Goal: Task Accomplishment & Management: Manage account settings

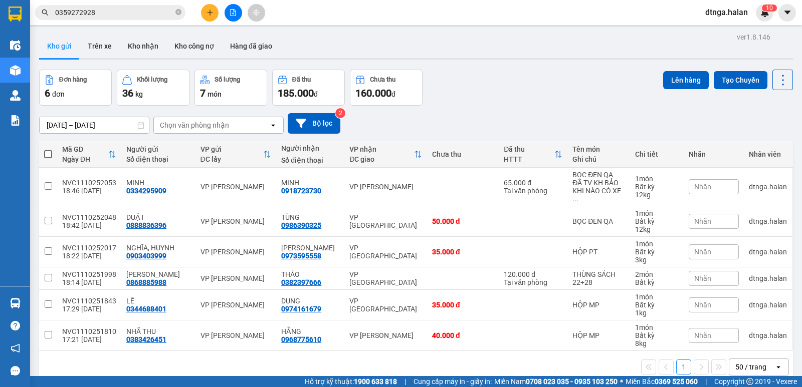
click at [208, 13] on icon "plus" at bounding box center [210, 12] width 6 height 1
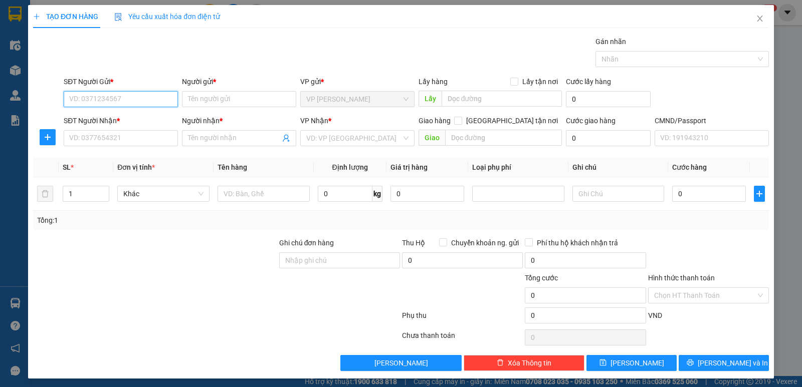
click at [158, 101] on input "SĐT Người Gửi *" at bounding box center [121, 99] width 114 height 16
type input "0962666383"
click at [148, 121] on div "0962666383 - THÀNH" at bounding box center [119, 119] width 101 height 11
type input "THÀNH"
type input "0962666383"
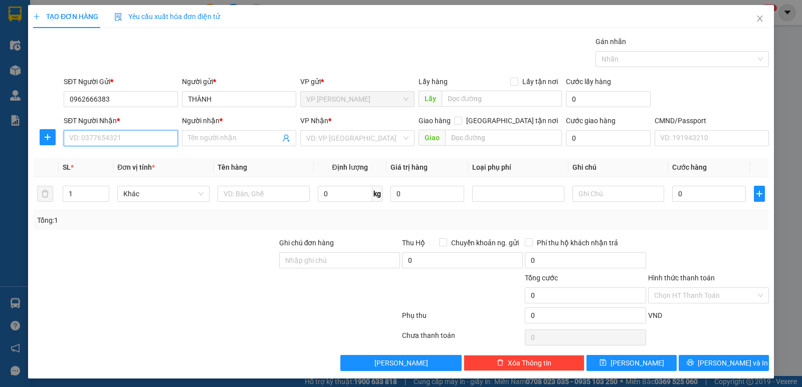
click at [132, 143] on input "SĐT Người Nhận *" at bounding box center [121, 138] width 114 height 16
click at [112, 174] on div "0327209245 - ĐOÀN" at bounding box center [119, 174] width 101 height 11
type input "0327209245"
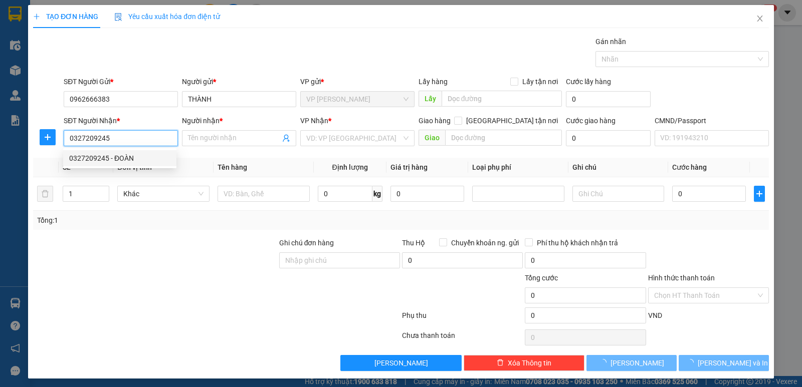
type input "ĐOÀN"
checkbox input "true"
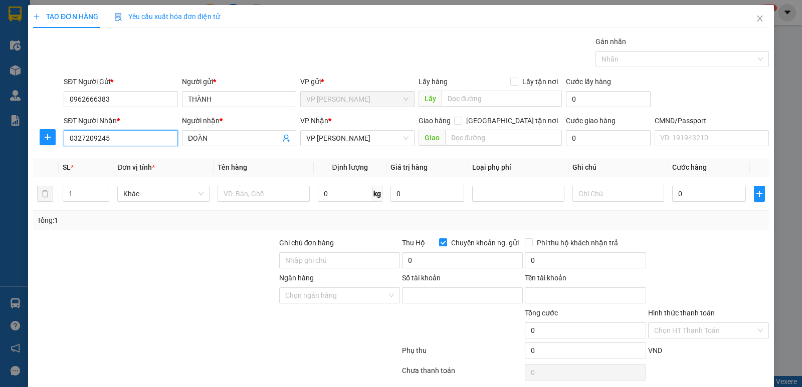
type input "8326221989"
type input "[PERSON_NAME]"
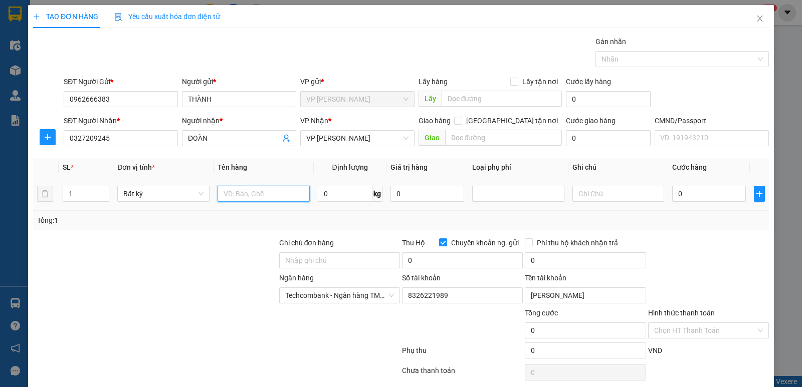
click at [250, 193] on input "text" at bounding box center [264, 194] width 92 height 16
type input "BỌC ĐT"
click at [327, 193] on input "0" at bounding box center [345, 194] width 55 height 16
type input "0.5"
drag, startPoint x: 691, startPoint y: 196, endPoint x: 713, endPoint y: 235, distance: 45.1
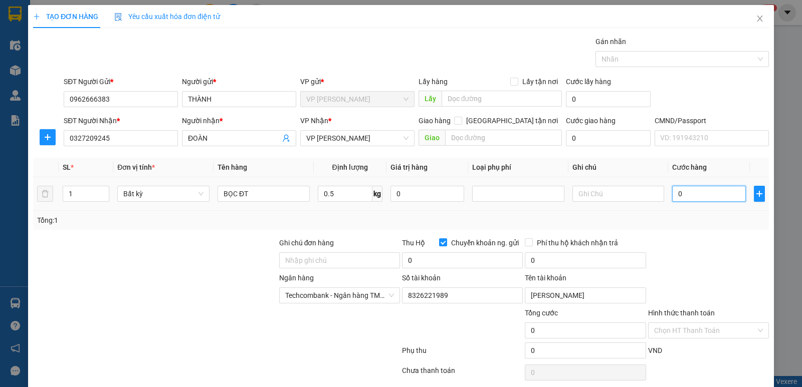
click at [691, 196] on input "0" at bounding box center [709, 194] width 74 height 16
click at [713, 235] on div "Transit Pickup Surcharge Ids Transit Deliver Surcharge Ids Transit Deliver Surc…" at bounding box center [401, 221] width 736 height 370
type input "35.000"
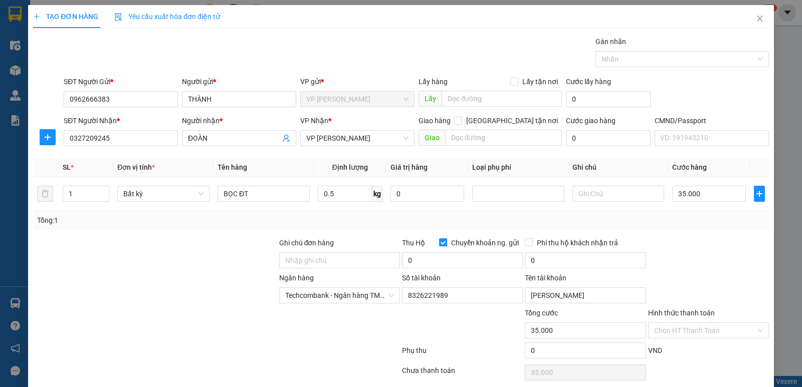
click at [439, 244] on input "Chuyển khoản ng. gửi" at bounding box center [442, 242] width 7 height 7
checkbox input "false"
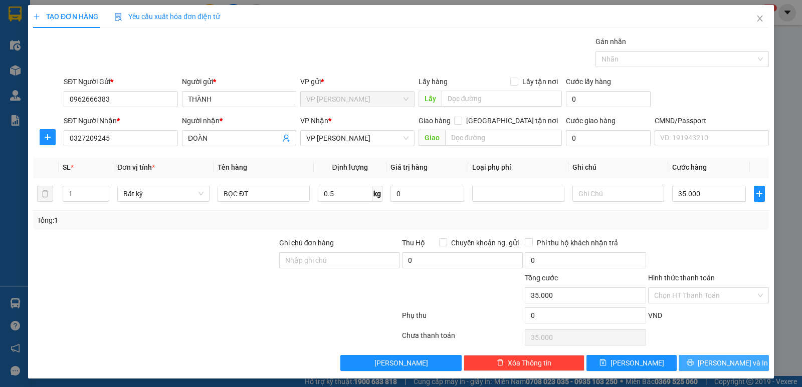
click at [728, 362] on span "[PERSON_NAME] và In" at bounding box center [733, 363] width 70 height 11
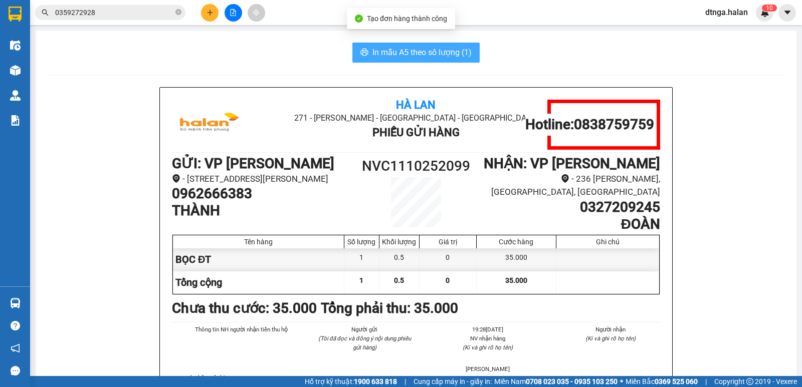
click at [450, 54] on span "In mẫu A5 theo số lượng (1)" at bounding box center [421, 52] width 99 height 13
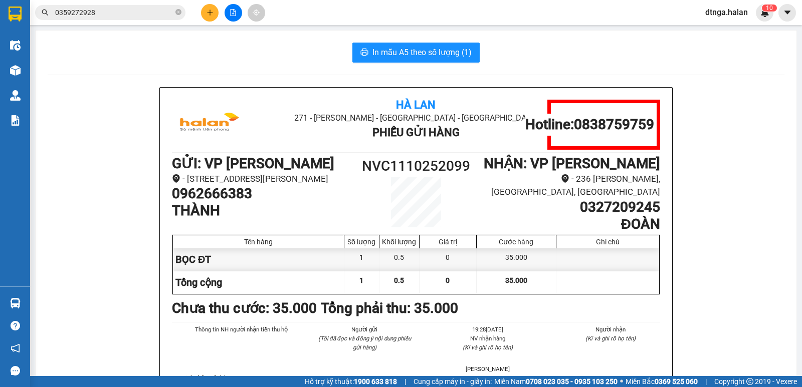
click at [146, 14] on input "0359272928" at bounding box center [114, 12] width 118 height 11
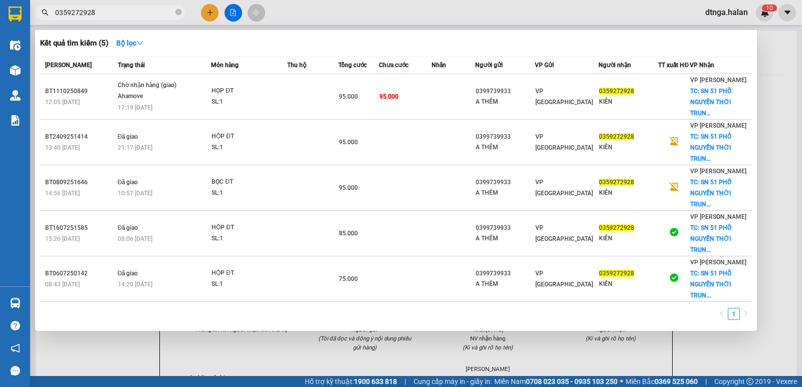
click at [146, 14] on input "0359272928" at bounding box center [114, 12] width 118 height 11
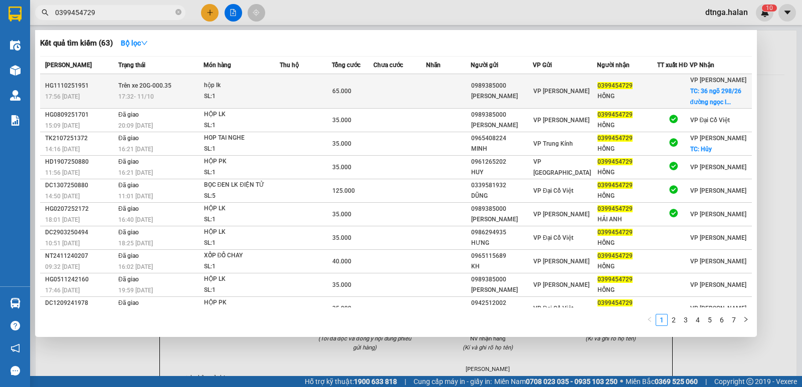
type input "0399454729"
click at [419, 98] on td at bounding box center [399, 91] width 53 height 35
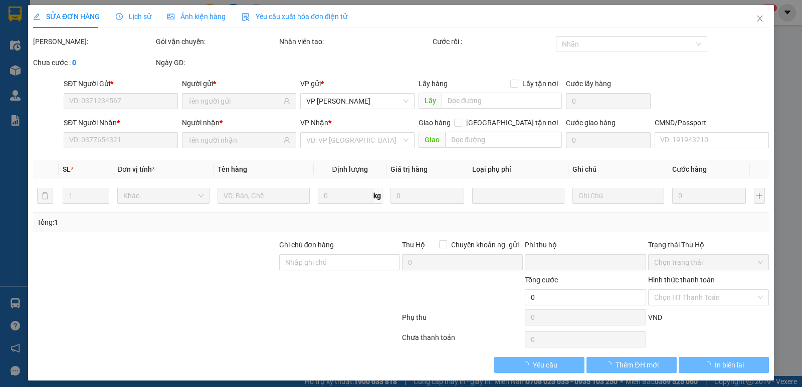
type input "0989385000"
type input "[PERSON_NAME]"
type input "0399454729"
type input "HỒNG"
checkbox input "true"
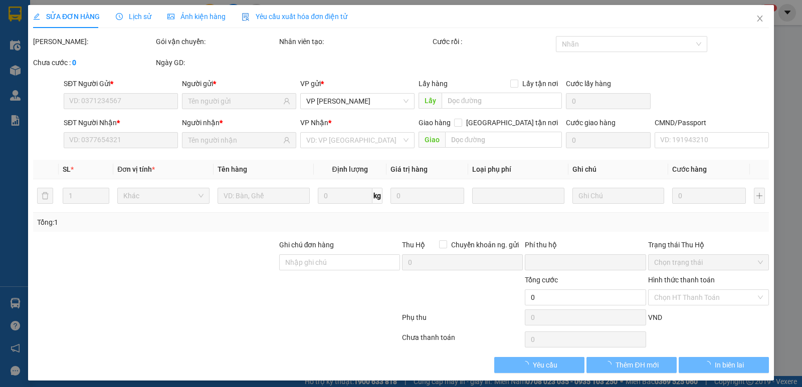
type input "36 ngõ 298/26 đường [GEOGRAPHIC_DATA] [GEOGRAPHIC_DATA]"
type input "30.000"
type input "ship ngay khi tơi nơi"
type input "0"
type input "65.000"
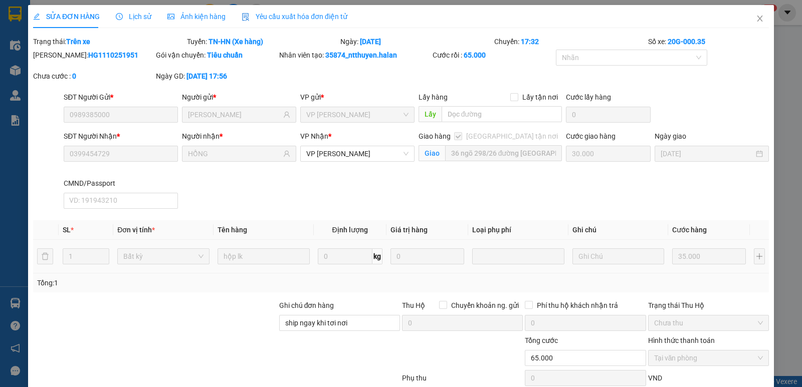
scroll to position [66, 0]
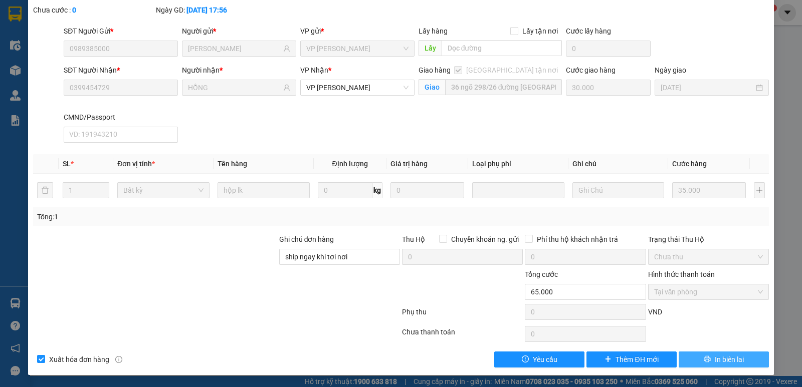
click at [720, 366] on button "In biên lai" at bounding box center [724, 360] width 90 height 16
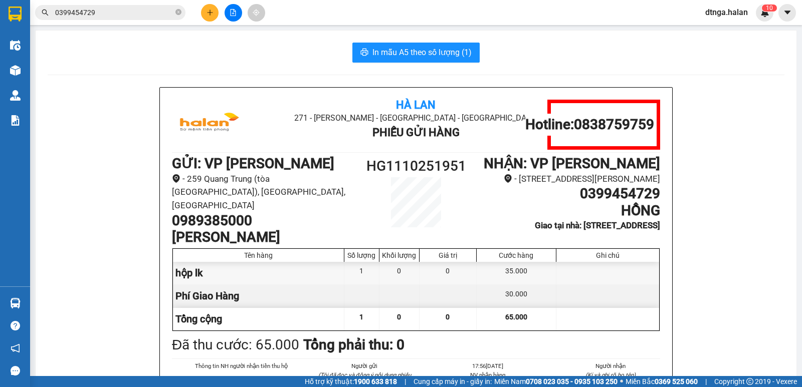
scroll to position [100, 0]
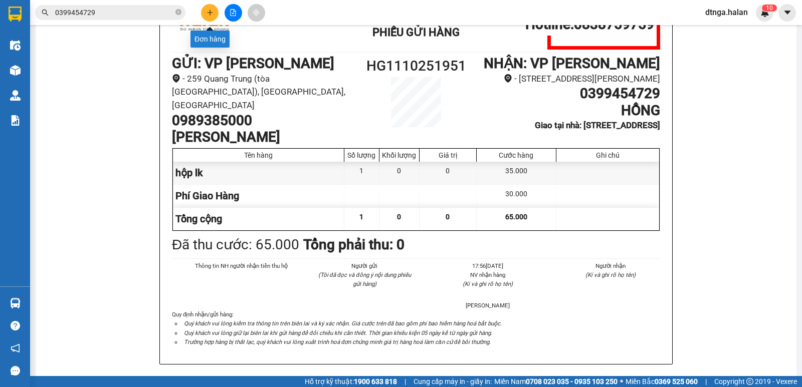
click at [210, 14] on icon "plus" at bounding box center [210, 13] width 1 height 6
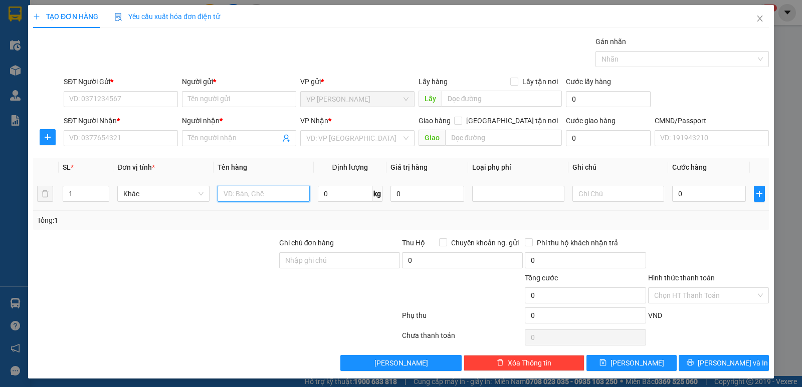
click at [292, 197] on input "text" at bounding box center [264, 194] width 92 height 16
type input "HỘP ĐT"
click at [334, 196] on input "0" at bounding box center [345, 194] width 55 height 16
type input "0.5"
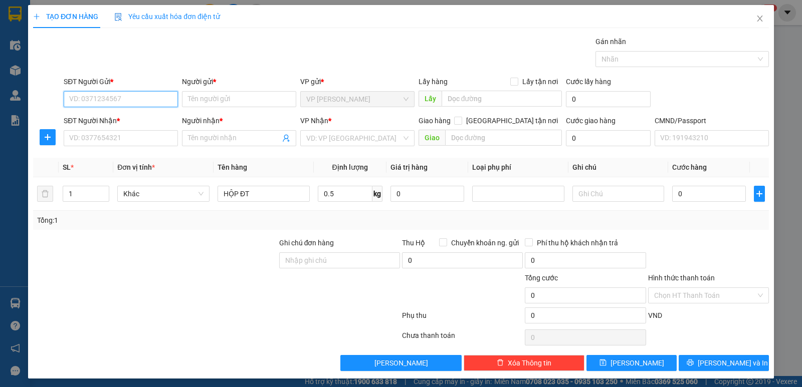
click at [133, 97] on input "SĐT Người Gửi *" at bounding box center [121, 99] width 114 height 16
click at [121, 97] on input "SĐT Người Gửi *" at bounding box center [121, 99] width 114 height 16
type input "0913555268"
click at [210, 98] on input "Người gửi *" at bounding box center [239, 99] width 114 height 16
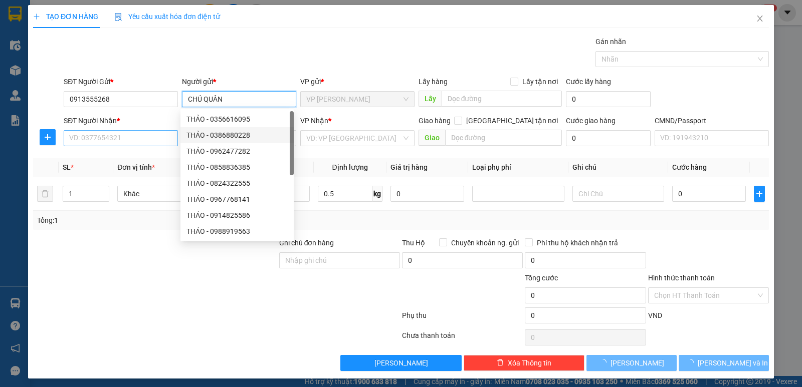
type input "CHÚ QUÂN"
click at [162, 142] on input "SĐT Người Nhận *" at bounding box center [121, 138] width 114 height 16
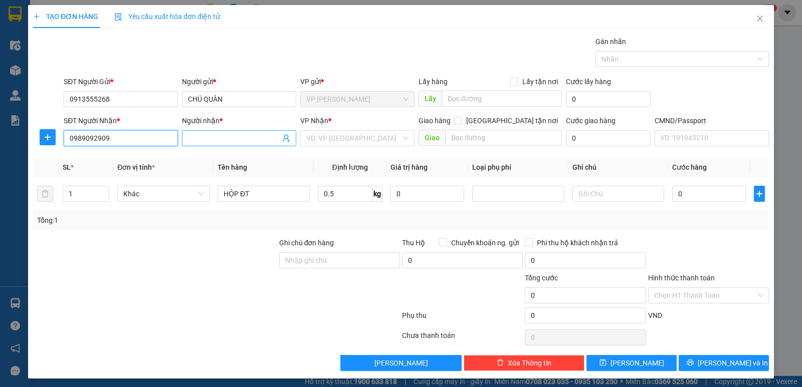
type input "0989092909"
click at [191, 139] on input "Người nhận *" at bounding box center [234, 138] width 92 height 11
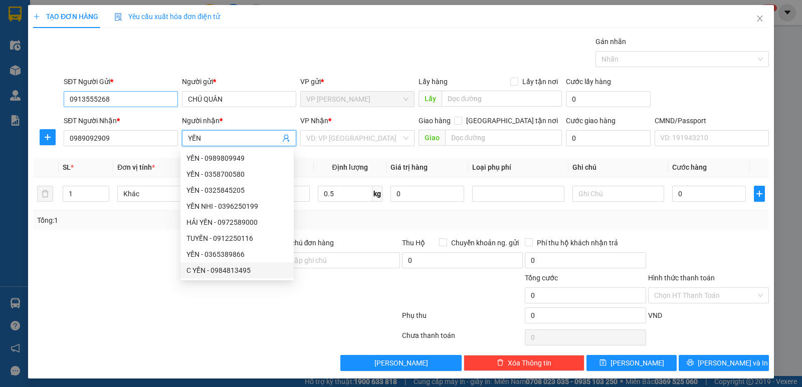
type input "YẾN"
click at [112, 98] on input "0913555268" at bounding box center [121, 99] width 114 height 16
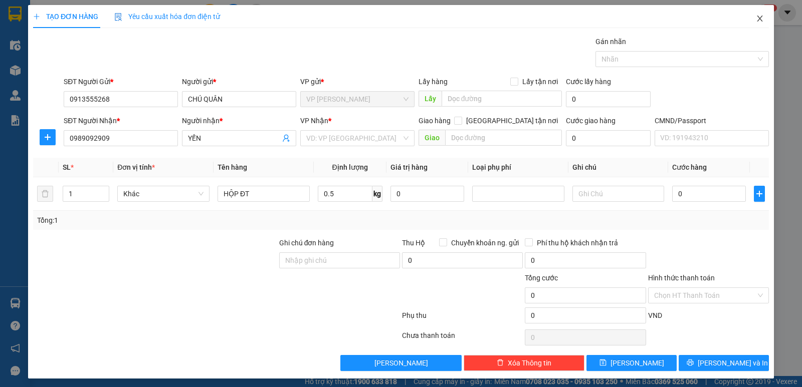
click at [756, 19] on icon "close" at bounding box center [760, 19] width 8 height 8
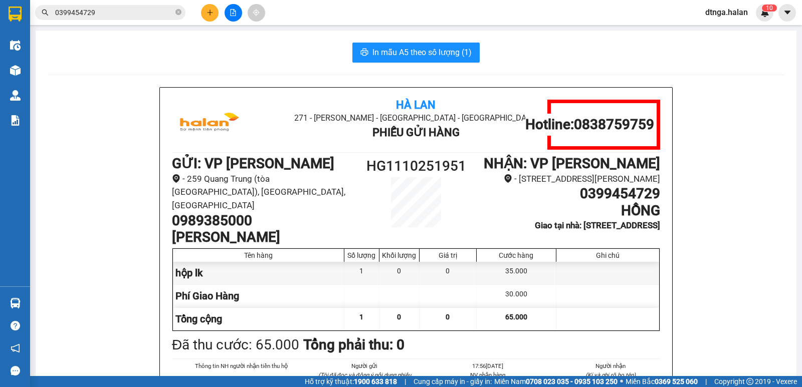
click at [132, 11] on input "0399454729" at bounding box center [114, 12] width 118 height 11
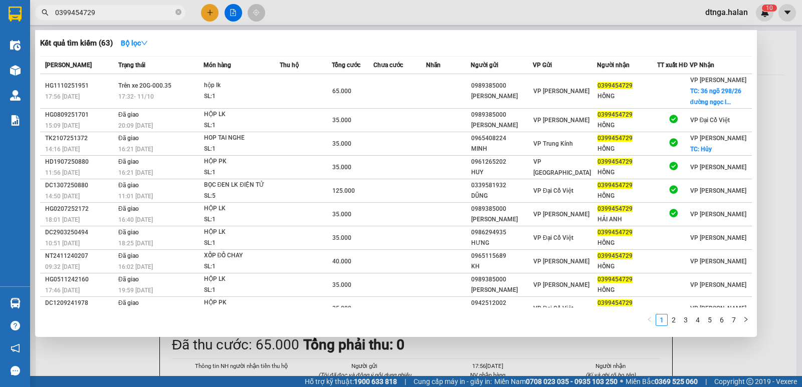
click at [132, 11] on input "0399454729" at bounding box center [114, 12] width 118 height 11
paste input "913555268"
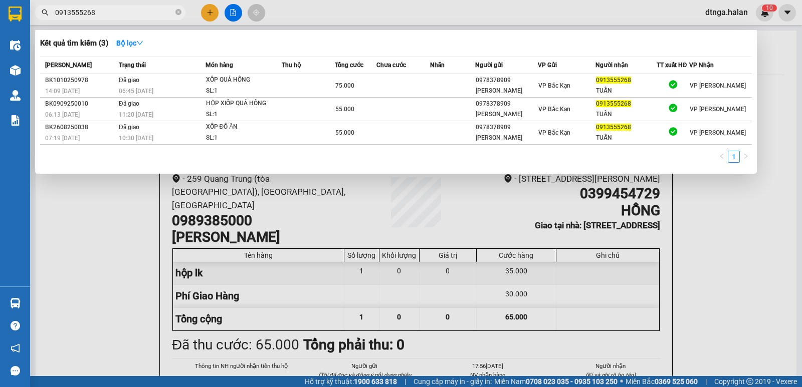
click at [723, 251] on div at bounding box center [401, 193] width 802 height 387
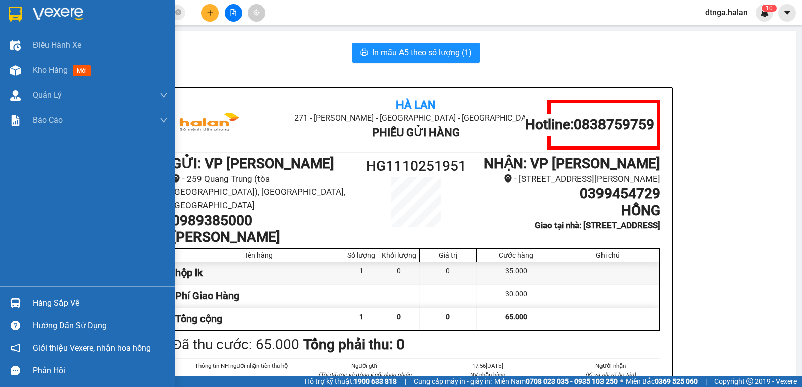
click at [65, 303] on div "Hàng sắp về" at bounding box center [100, 303] width 135 height 15
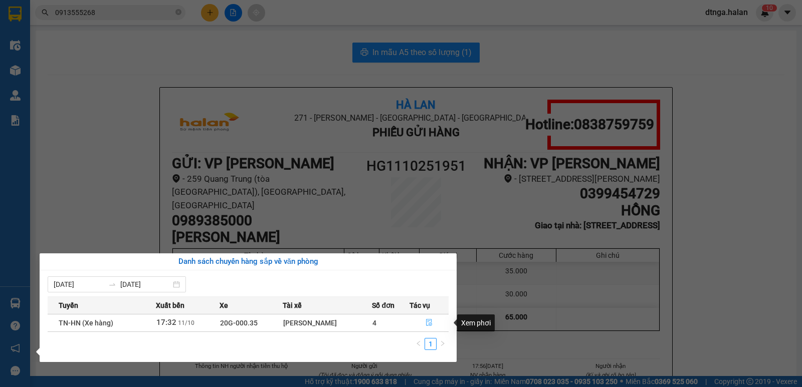
click at [432, 324] on icon "file-done" at bounding box center [429, 323] width 6 height 7
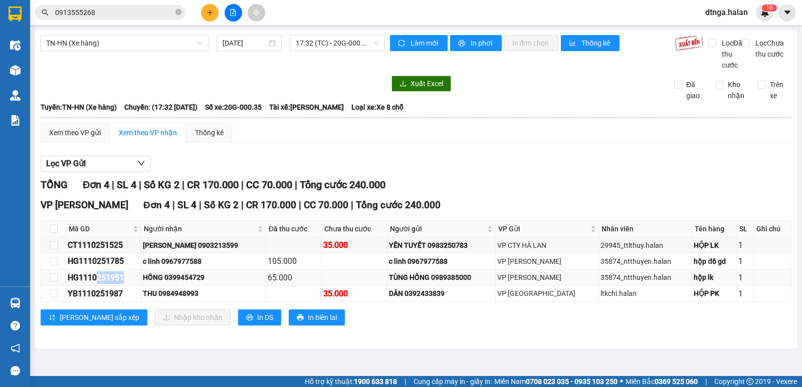
drag, startPoint x: 98, startPoint y: 289, endPoint x: 125, endPoint y: 292, distance: 27.2
click at [125, 284] on div "HG1110251951" at bounding box center [104, 278] width 72 height 13
copy div "251951"
click at [152, 7] on input "0913555268" at bounding box center [114, 12] width 118 height 11
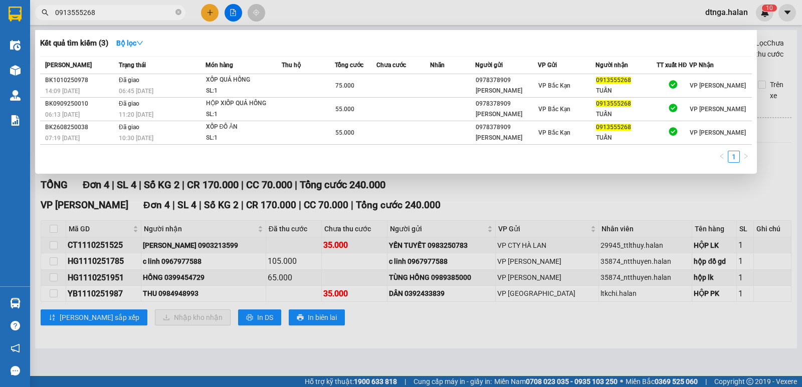
click at [152, 7] on input "0913555268" at bounding box center [114, 12] width 118 height 11
paste input "251951"
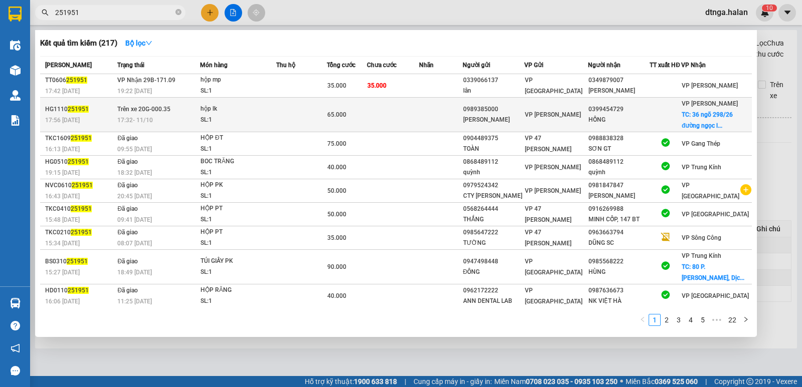
type input "251951"
click at [297, 117] on td at bounding box center [301, 115] width 51 height 35
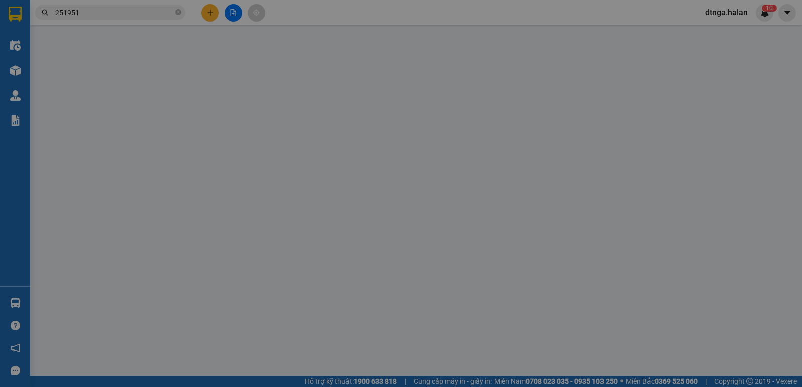
type input "0989385000"
type input "[PERSON_NAME]"
type input "0399454729"
type input "HỒNG"
checkbox input "true"
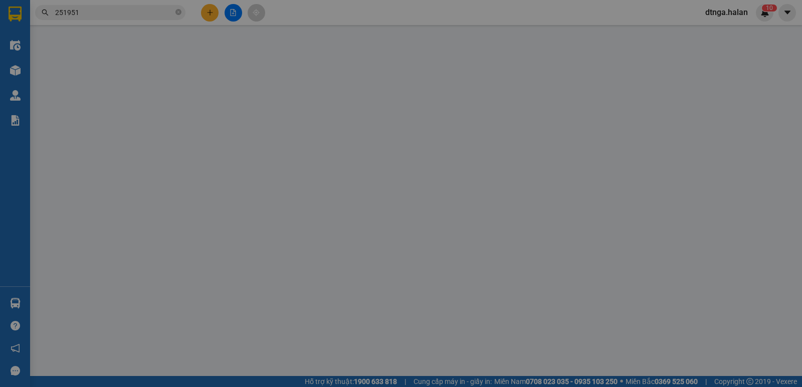
type input "36 ngõ 298/26 đường [GEOGRAPHIC_DATA] [GEOGRAPHIC_DATA]"
type input "30.000"
type input "ship ngay khi tơi nơi"
type input "0"
type input "65.000"
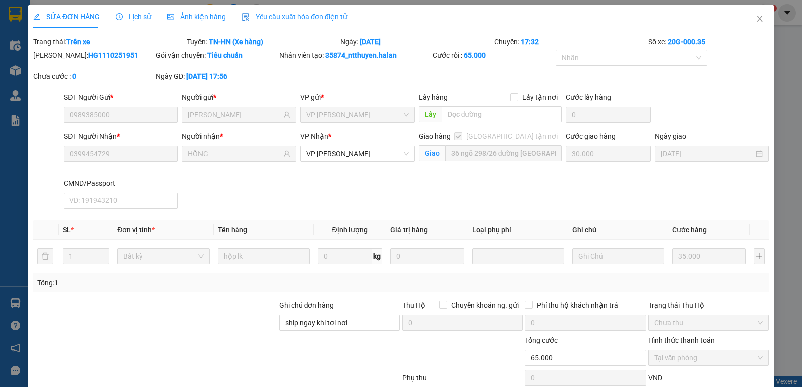
scroll to position [66, 0]
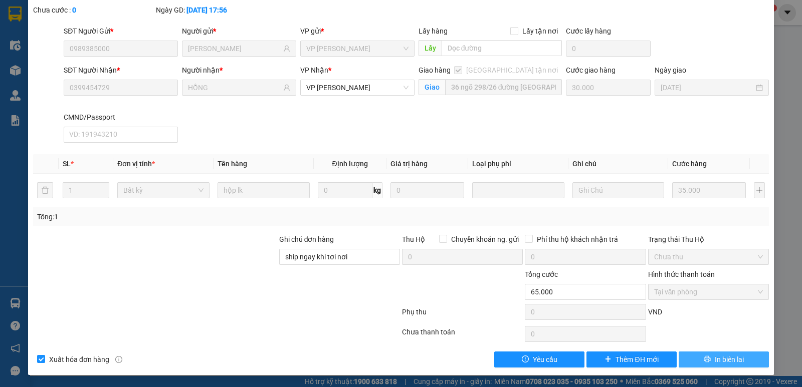
click at [732, 361] on span "In biên lai" at bounding box center [729, 359] width 29 height 11
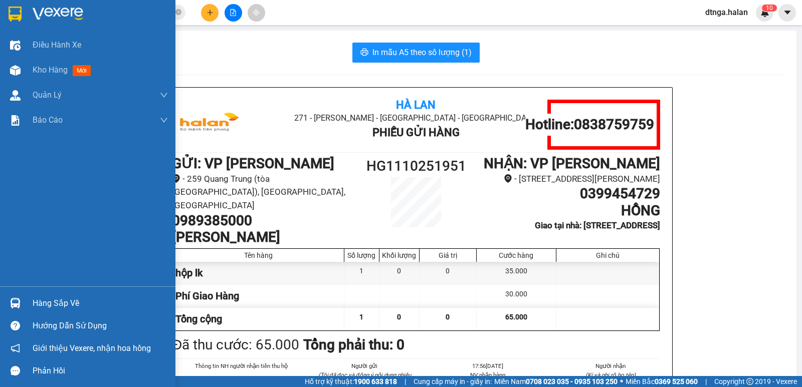
click at [44, 303] on div "Hàng sắp về" at bounding box center [100, 303] width 135 height 15
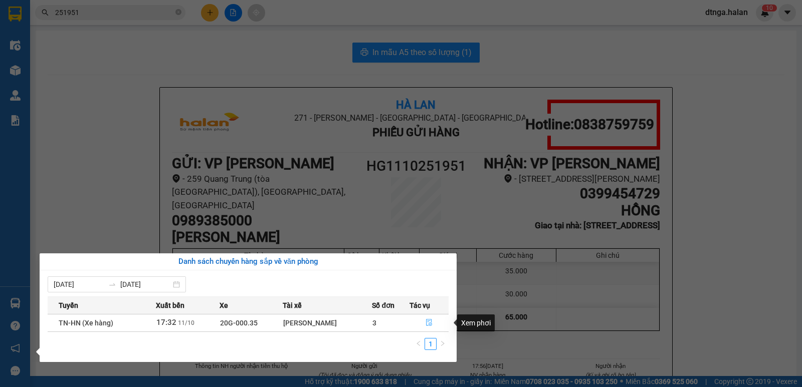
click at [432, 324] on icon "file-done" at bounding box center [429, 322] width 7 height 7
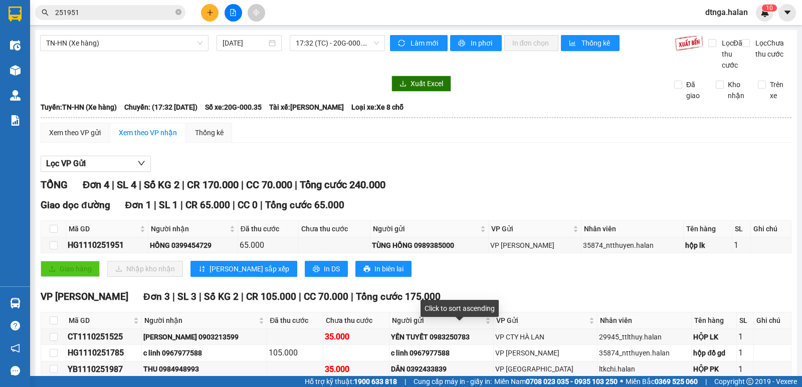
scroll to position [64, 0]
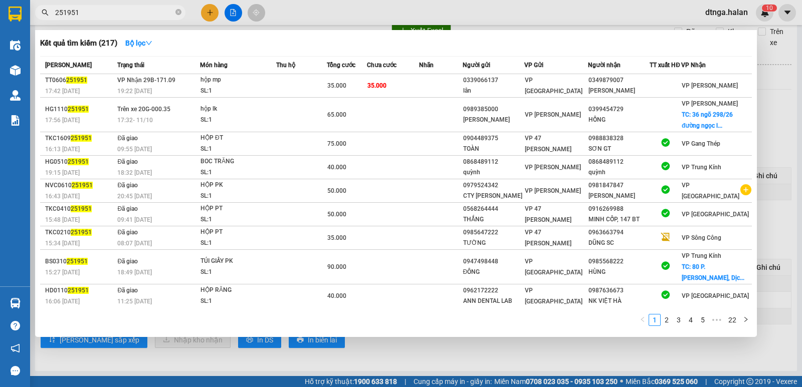
click at [145, 13] on input "251951" at bounding box center [114, 12] width 118 height 11
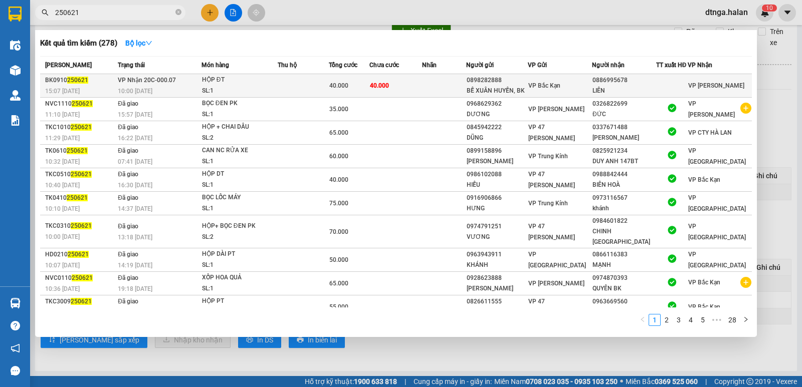
type input "250621"
click at [454, 85] on td at bounding box center [444, 86] width 44 height 24
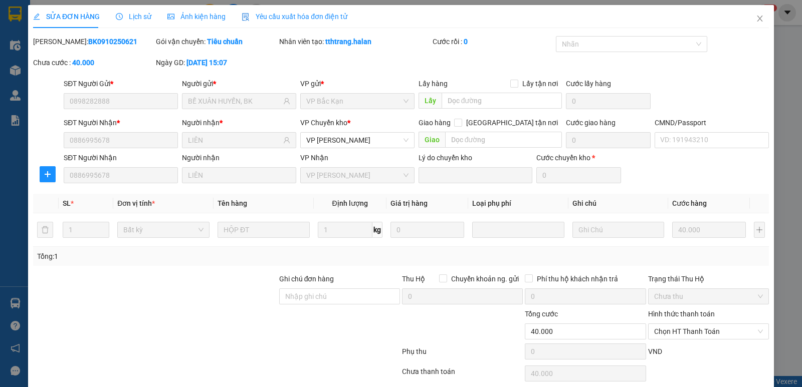
type input "0898282888"
type input "BẾ XUÂN HUYẾN, BK"
type input "0886995678"
type input "LIÊN"
type input "0"
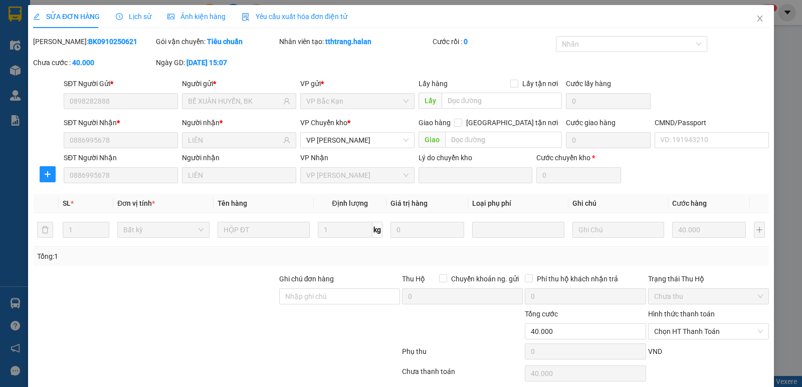
type input "40.000"
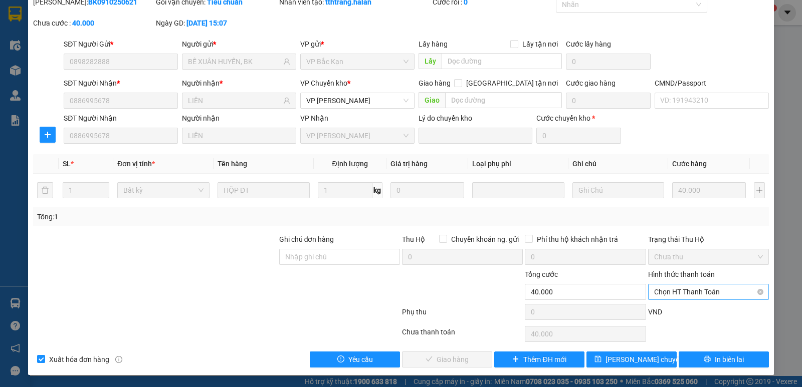
click at [675, 293] on span "Chọn HT Thanh Toán" at bounding box center [708, 292] width 109 height 15
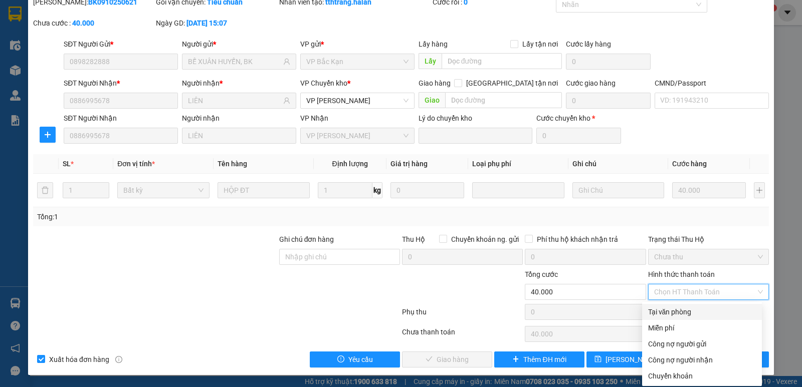
click at [675, 313] on div "Tại văn phòng" at bounding box center [702, 312] width 108 height 11
type input "0"
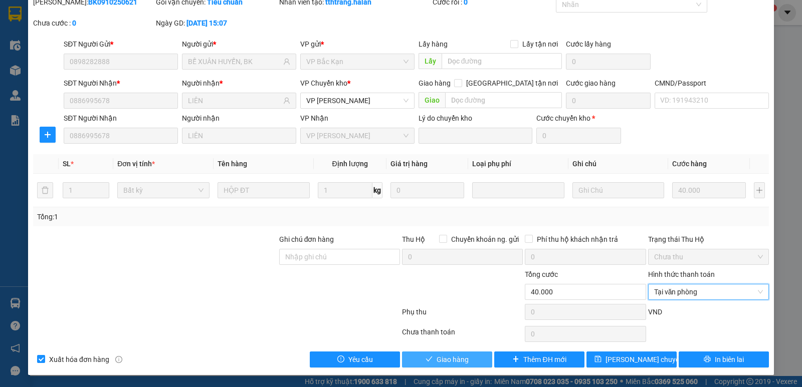
click at [470, 355] on button "Giao hàng" at bounding box center [447, 360] width 90 height 16
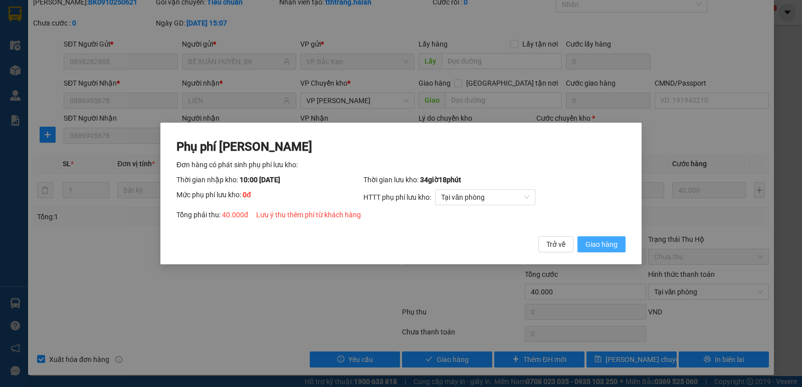
click at [605, 242] on span "Giao hàng" at bounding box center [602, 244] width 32 height 11
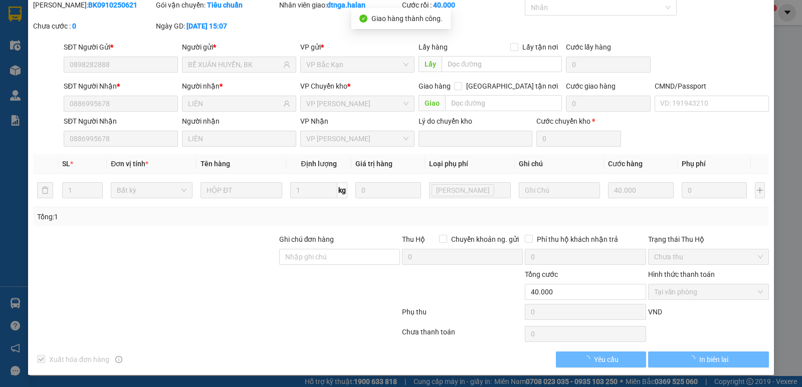
scroll to position [0, 0]
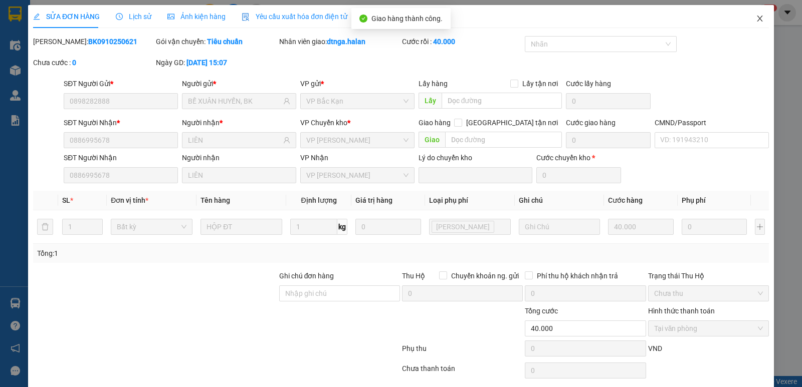
click at [757, 19] on icon "close" at bounding box center [760, 19] width 6 height 6
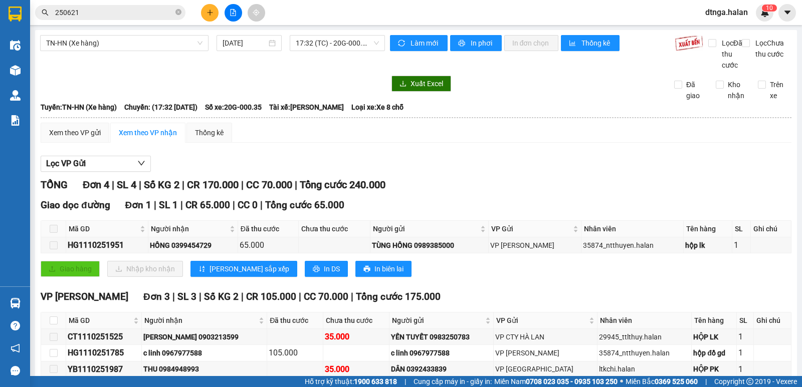
click at [49, 66] on div "TN-HN (Xe hàng) [DATE] 17:32 (TC) - 20G-000.35" at bounding box center [212, 53] width 345 height 36
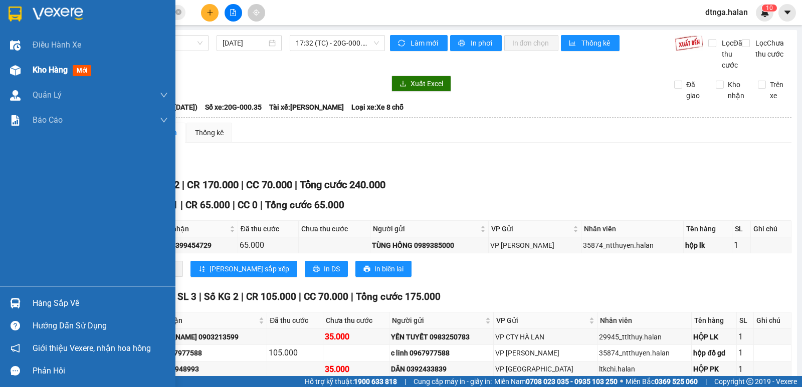
click at [36, 69] on span "Kho hàng" at bounding box center [50, 70] width 35 height 10
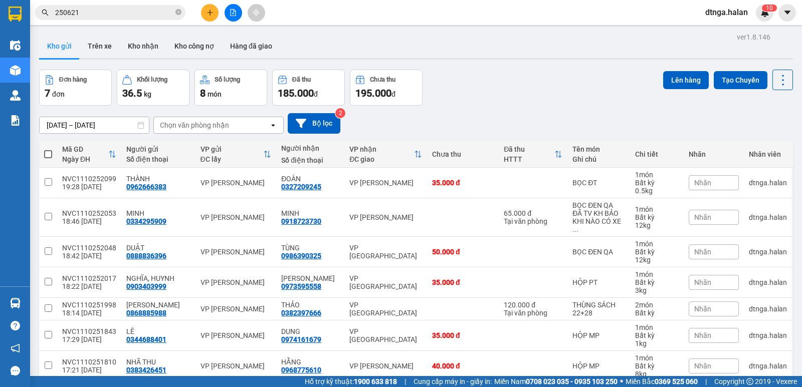
click at [52, 154] on span at bounding box center [48, 154] width 8 height 8
click at [48, 149] on input "checkbox" at bounding box center [48, 149] width 0 height 0
checkbox input "true"
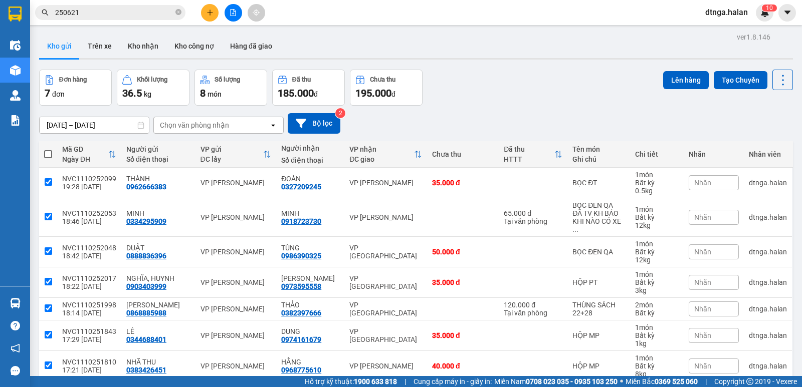
checkbox input "true"
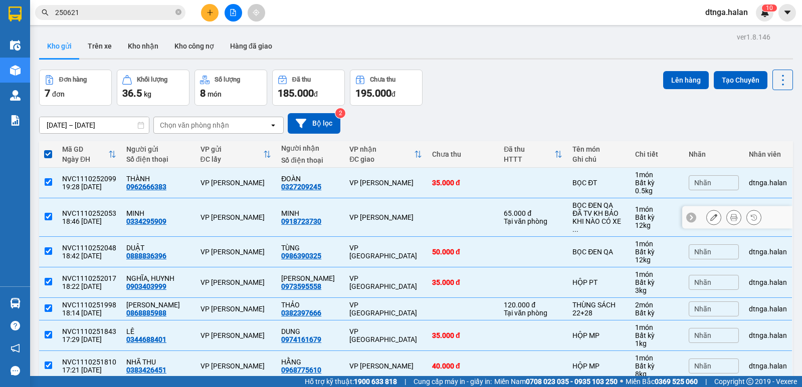
scroll to position [46, 0]
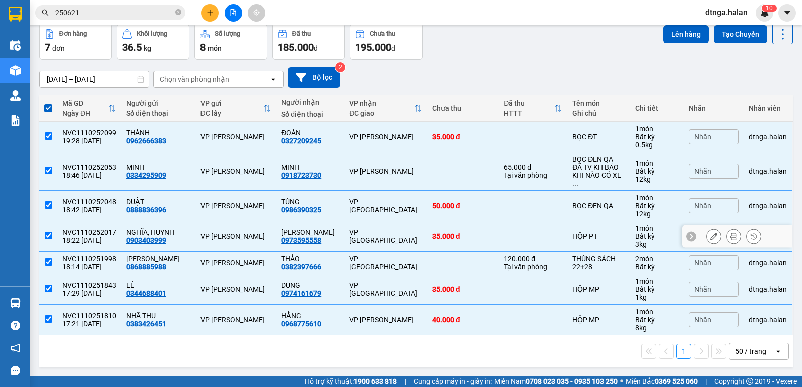
click at [276, 228] on td "MAI HƯƠNG 0973595558" at bounding box center [310, 237] width 68 height 31
checkbox input "false"
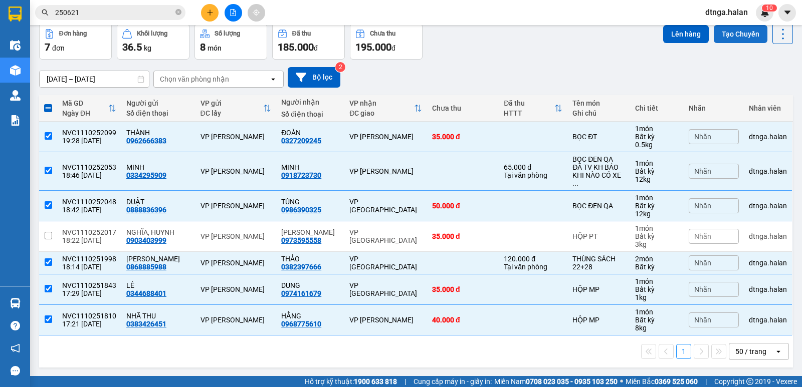
click at [717, 38] on button "Tạo Chuyến" at bounding box center [741, 34] width 54 height 18
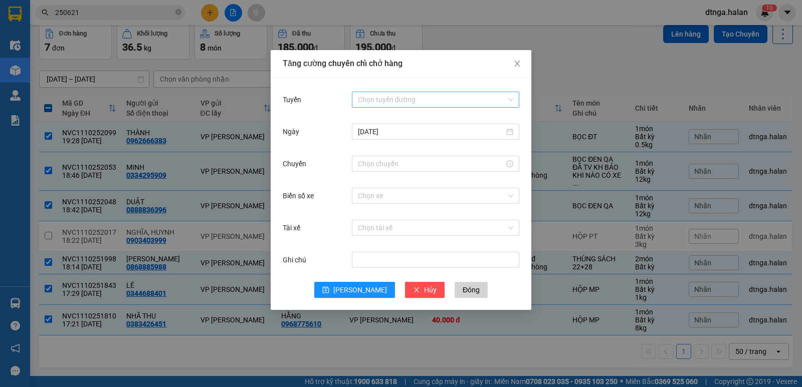
click at [448, 98] on input "Tuyến" at bounding box center [432, 99] width 148 height 15
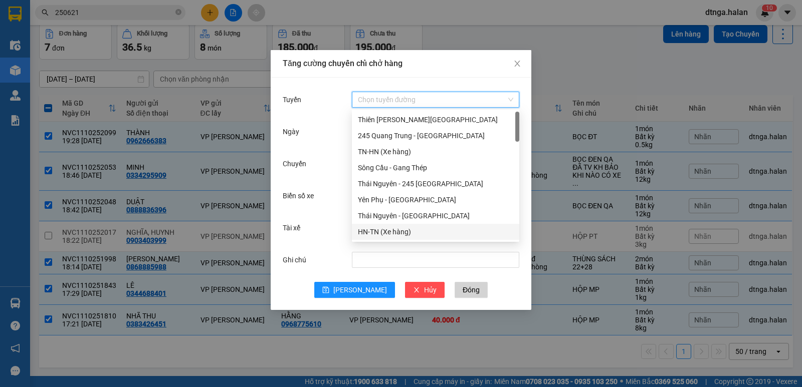
click at [398, 232] on div "HN-TN (Xe hàng)" at bounding box center [435, 232] width 155 height 11
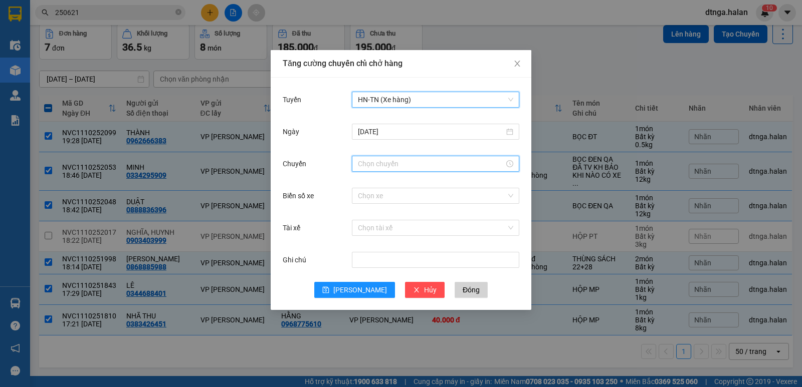
click at [381, 165] on input "Chuyến" at bounding box center [431, 163] width 146 height 11
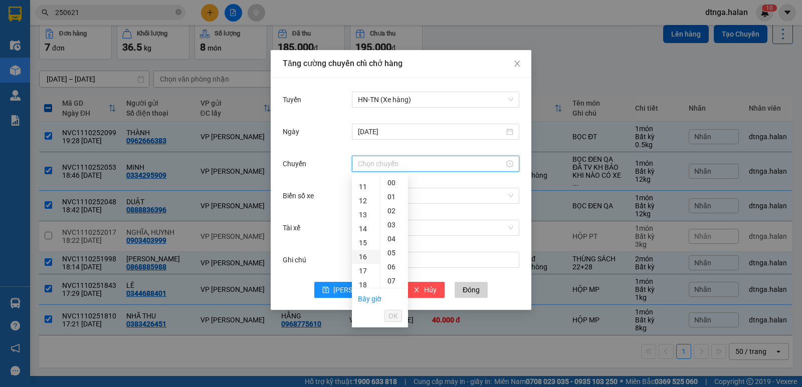
scroll to position [251, 0]
click at [366, 211] on div "20" at bounding box center [366, 213] width 28 height 14
type input "20:00"
click at [396, 319] on span "OK" at bounding box center [393, 316] width 10 height 11
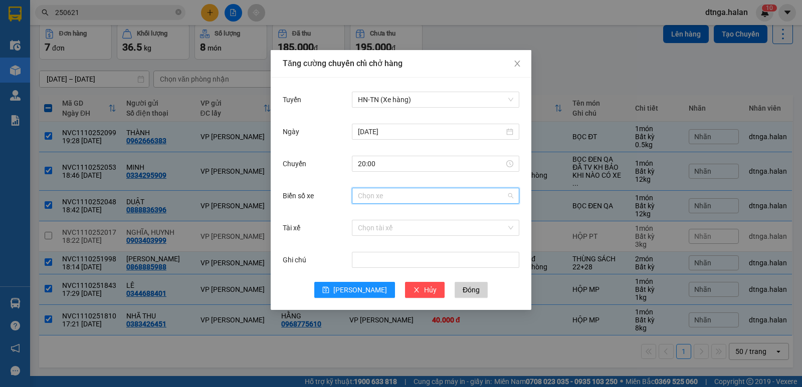
click at [444, 192] on input "Biển số xe" at bounding box center [432, 195] width 148 height 15
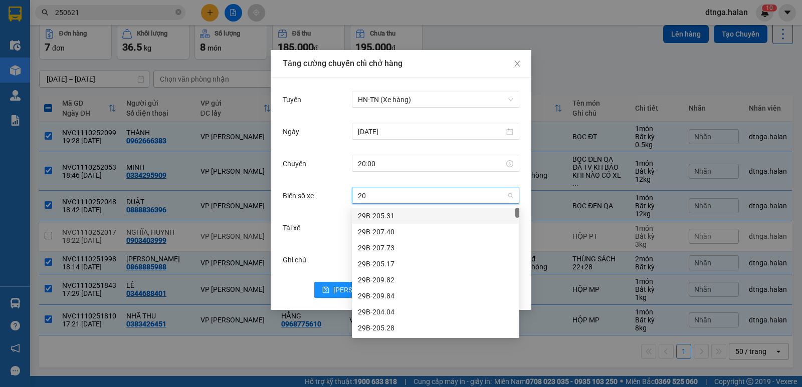
type input "20G"
click at [408, 324] on div "20G-000.35" at bounding box center [435, 328] width 155 height 11
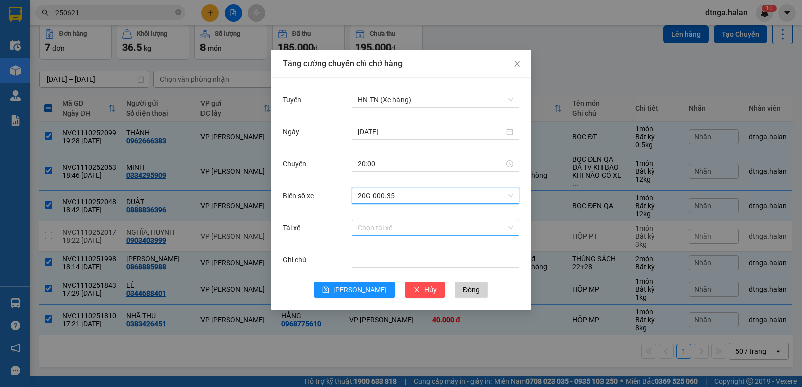
click at [398, 224] on input "Tài xế" at bounding box center [432, 228] width 148 height 15
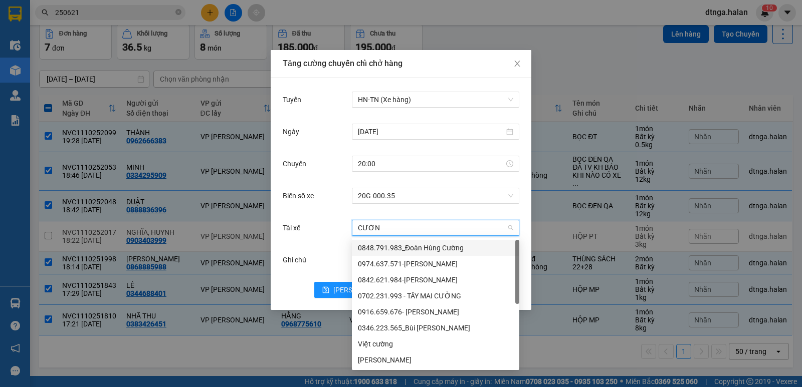
type input "CƯỜNG"
click at [428, 363] on div "[PERSON_NAME]" at bounding box center [435, 360] width 155 height 11
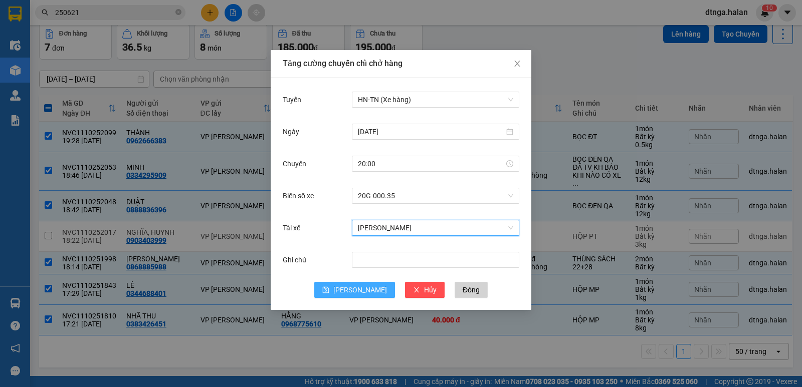
click at [362, 294] on span "[PERSON_NAME]" at bounding box center [360, 290] width 54 height 11
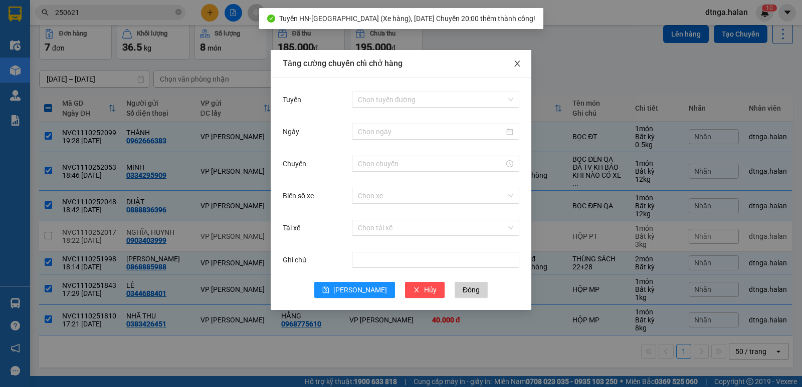
click at [515, 62] on icon "close" at bounding box center [517, 64] width 6 height 6
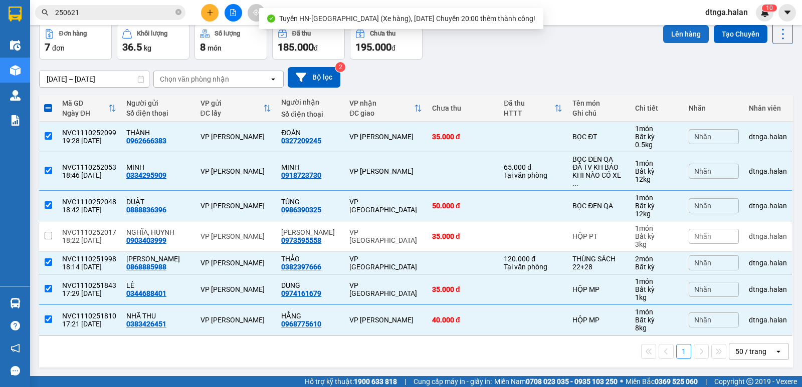
click at [671, 33] on button "Lên hàng" at bounding box center [686, 34] width 46 height 18
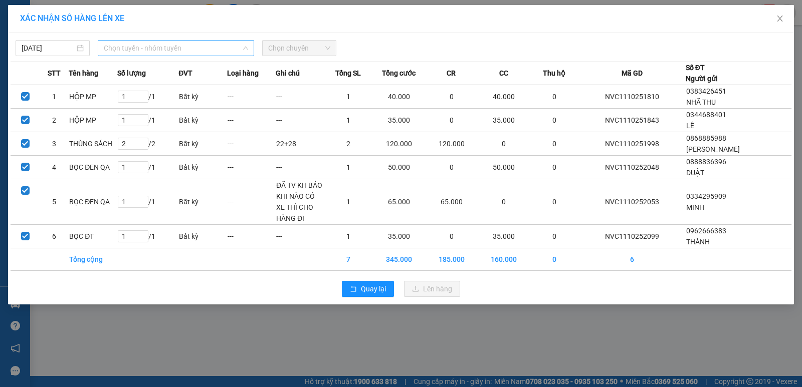
click at [222, 47] on span "Chọn tuyến - nhóm tuyến" at bounding box center [176, 48] width 144 height 15
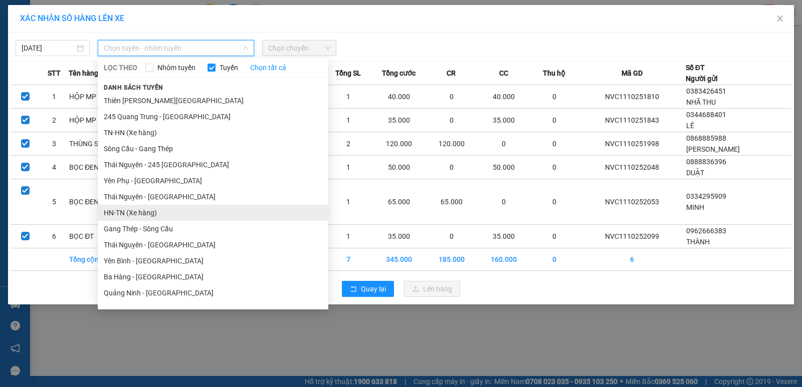
click at [160, 214] on li "HN-TN (Xe hàng)" at bounding box center [213, 213] width 231 height 16
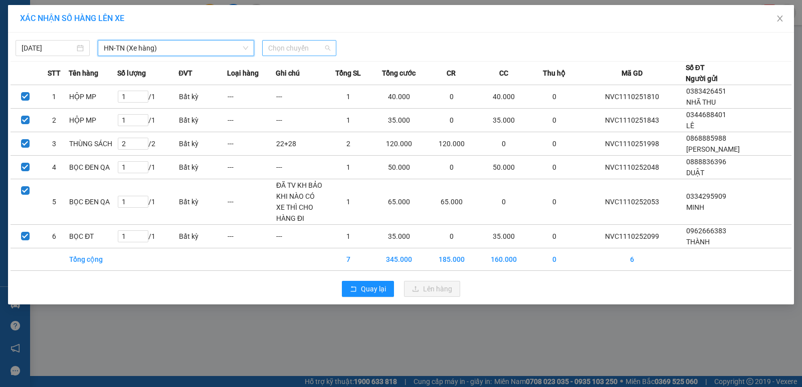
click at [315, 48] on span "Chọn chuyến" at bounding box center [299, 48] width 62 height 15
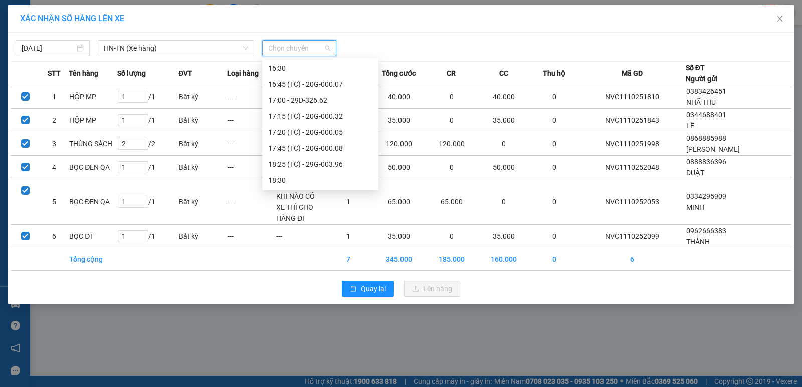
scroll to position [433, 0]
click at [333, 179] on div "20:00 (TC) - 20G-000.35" at bounding box center [320, 180] width 104 height 11
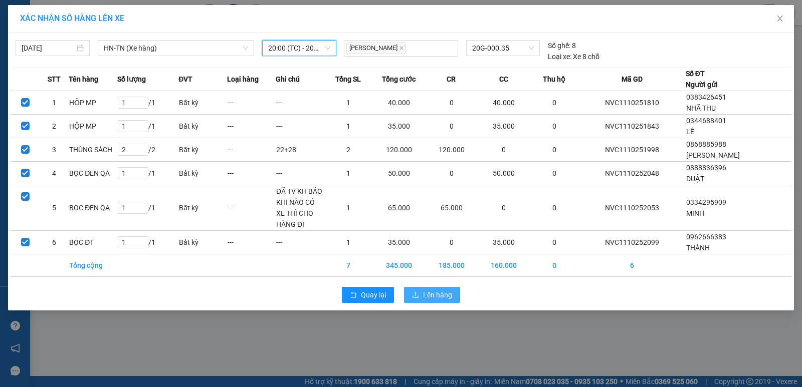
click at [425, 294] on span "Lên hàng" at bounding box center [437, 295] width 29 height 11
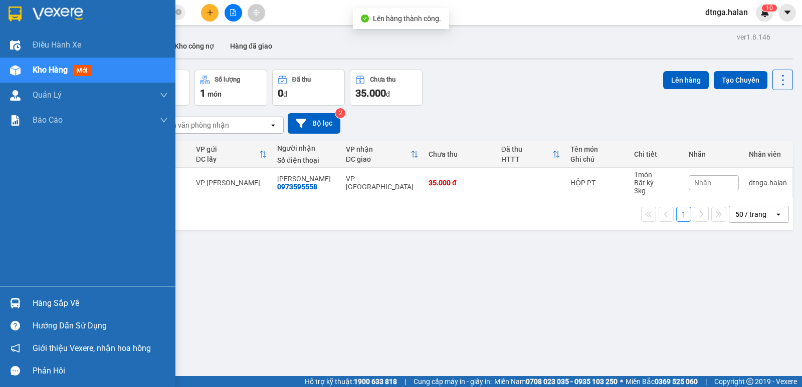
click at [37, 306] on div "Hàng sắp về" at bounding box center [100, 303] width 135 height 15
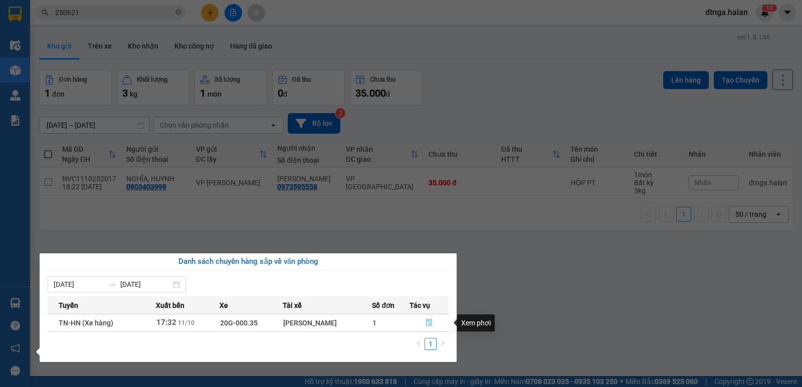
click at [431, 322] on icon "file-done" at bounding box center [429, 322] width 7 height 7
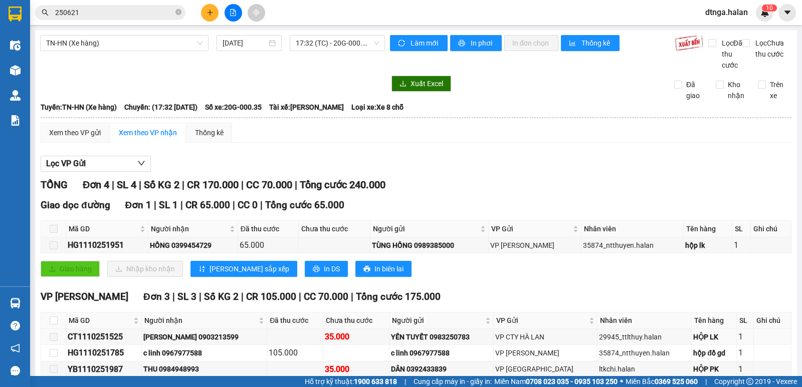
scroll to position [64, 0]
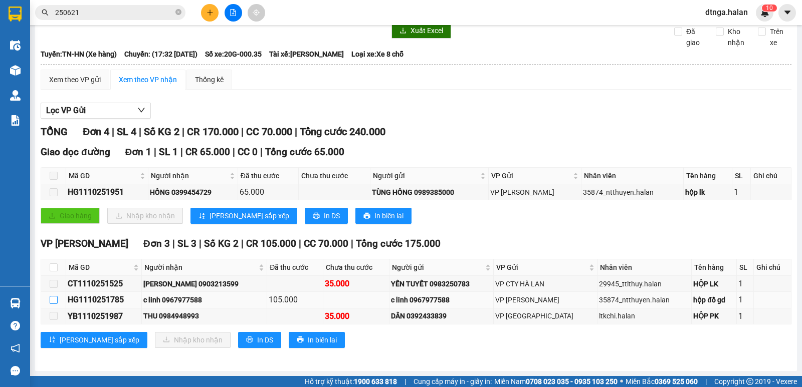
click at [54, 300] on input "checkbox" at bounding box center [54, 300] width 8 height 8
checkbox input "true"
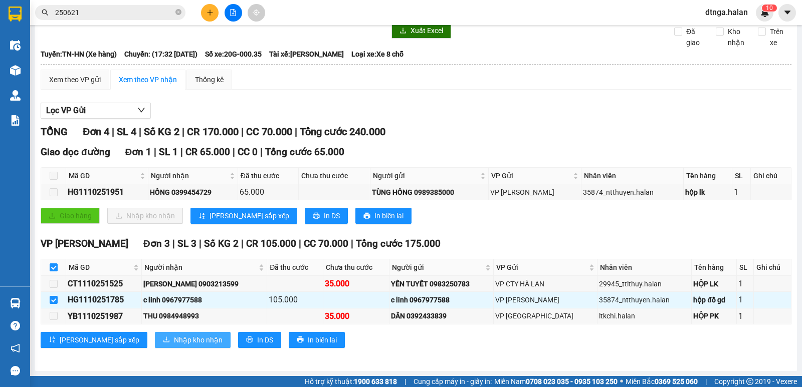
click at [174, 339] on span "Nhập kho nhận" at bounding box center [198, 340] width 49 height 11
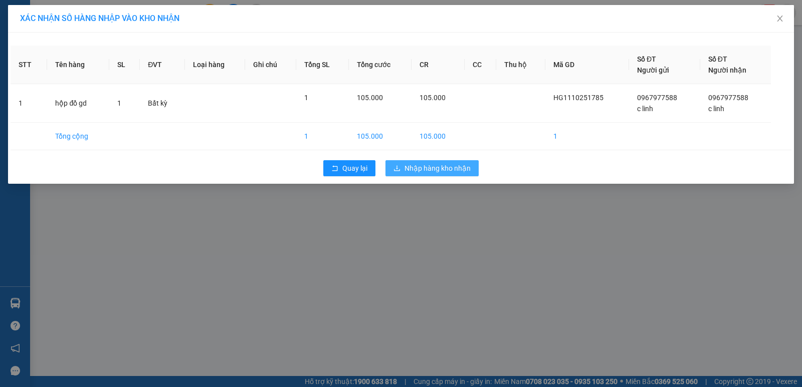
click at [424, 166] on span "Nhập hàng kho nhận" at bounding box center [438, 168] width 66 height 11
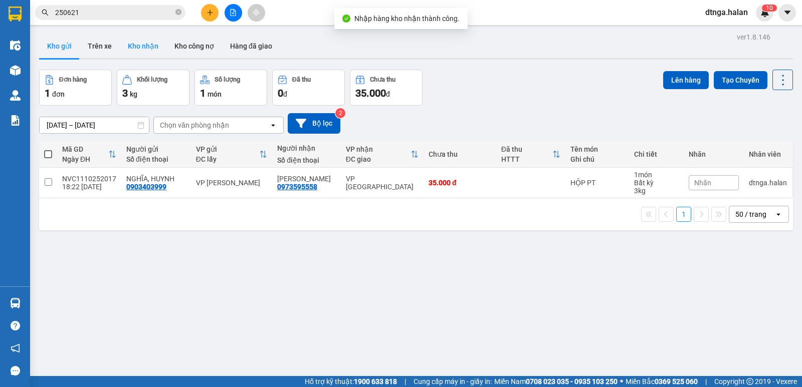
click at [150, 42] on button "Kho nhận" at bounding box center [143, 46] width 47 height 24
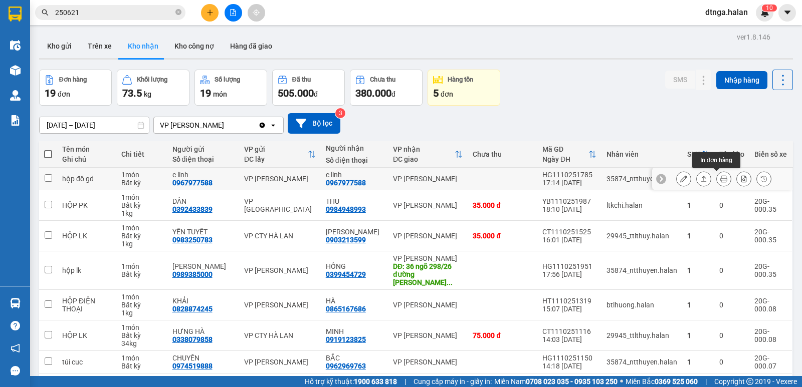
click at [720, 176] on icon at bounding box center [723, 178] width 7 height 7
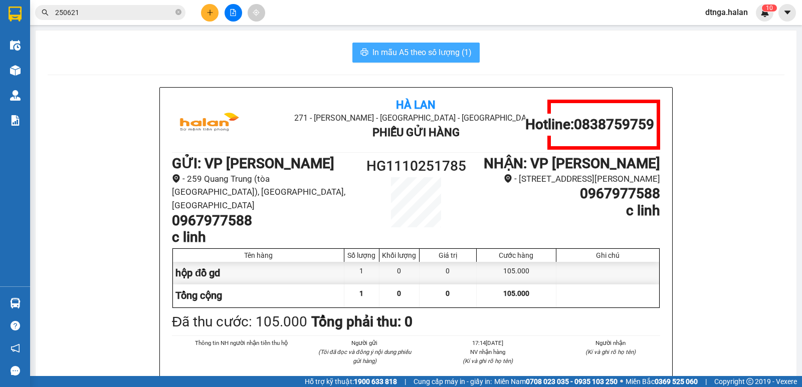
click at [452, 53] on span "In mẫu A5 theo số lượng (1)" at bounding box center [421, 52] width 99 height 13
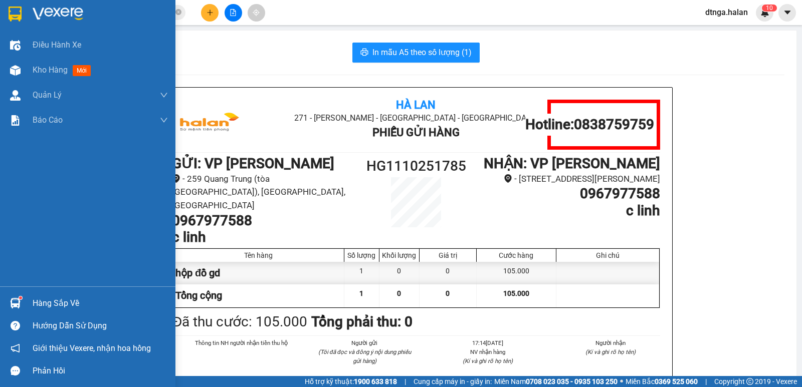
click at [41, 303] on div "Hàng sắp về" at bounding box center [100, 303] width 135 height 15
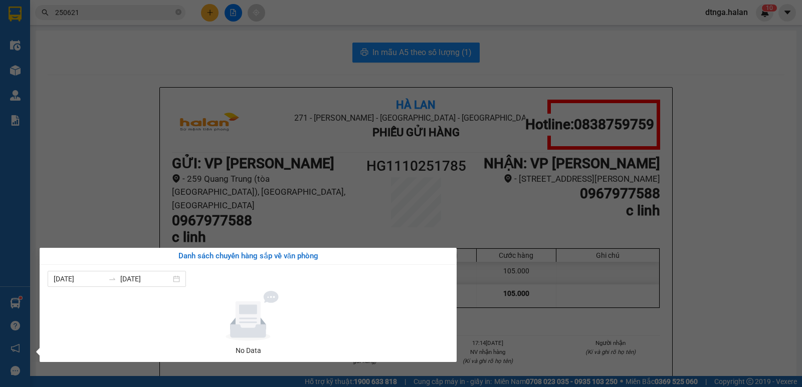
click at [94, 208] on section "Kết quả tìm kiếm ( 278 ) Bộ lọc Mã ĐH Trạng thái Món hàng Thu hộ Tổng cước Chưa…" at bounding box center [401, 193] width 802 height 387
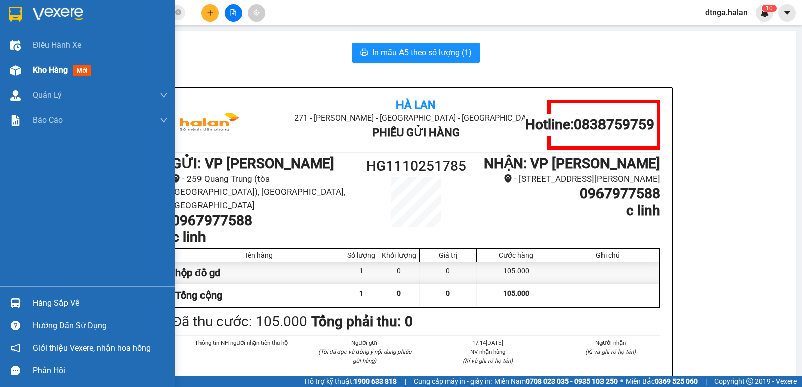
click at [62, 69] on span "Kho hàng" at bounding box center [50, 70] width 35 height 10
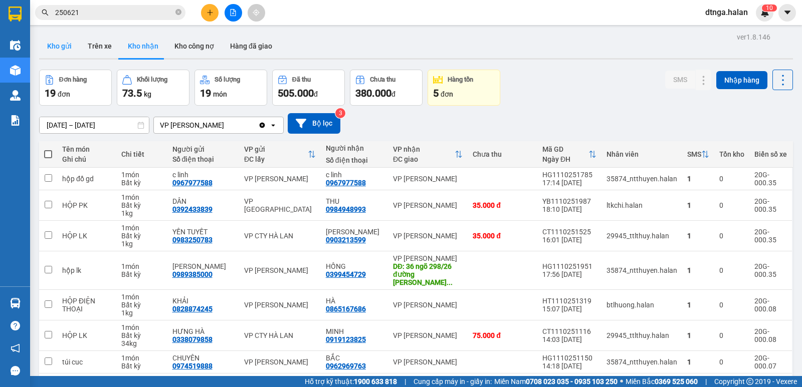
click at [66, 46] on button "Kho gửi" at bounding box center [59, 46] width 41 height 24
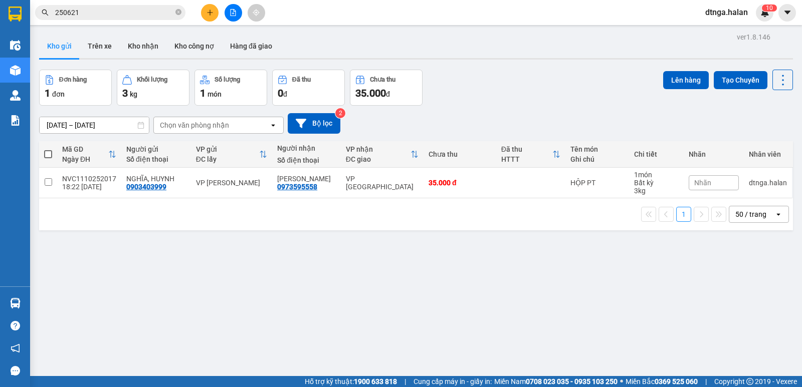
click at [45, 154] on span at bounding box center [48, 154] width 8 height 8
click at [48, 149] on input "checkbox" at bounding box center [48, 149] width 0 height 0
checkbox input "true"
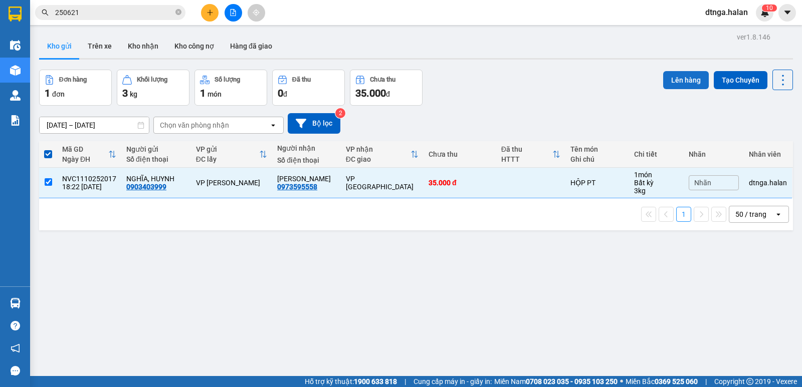
click at [666, 79] on button "Lên hàng" at bounding box center [686, 80] width 46 height 18
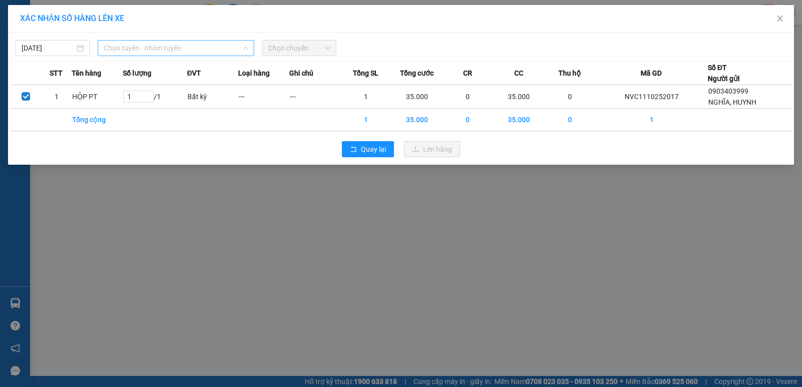
click at [124, 46] on span "Chọn tuyến - nhóm tuyến" at bounding box center [176, 48] width 144 height 15
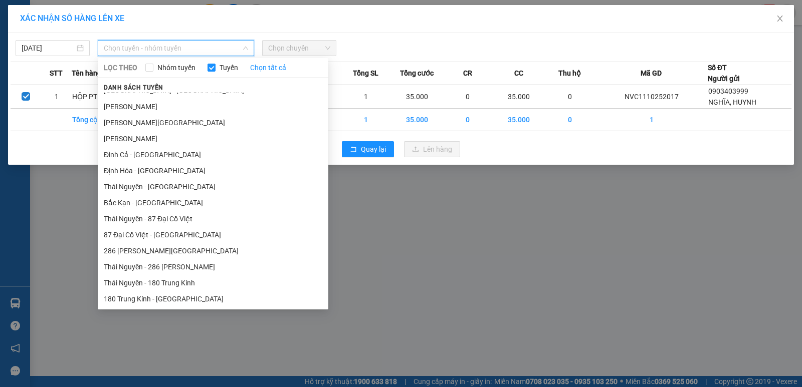
scroll to position [401, 0]
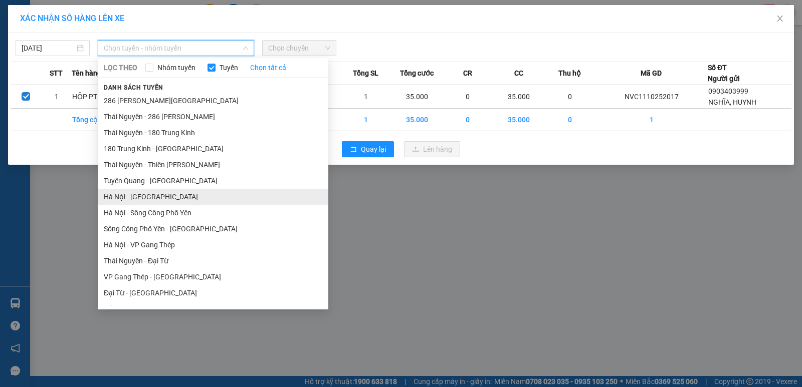
click at [174, 199] on li "Hà Nội - [GEOGRAPHIC_DATA]" at bounding box center [213, 197] width 231 height 16
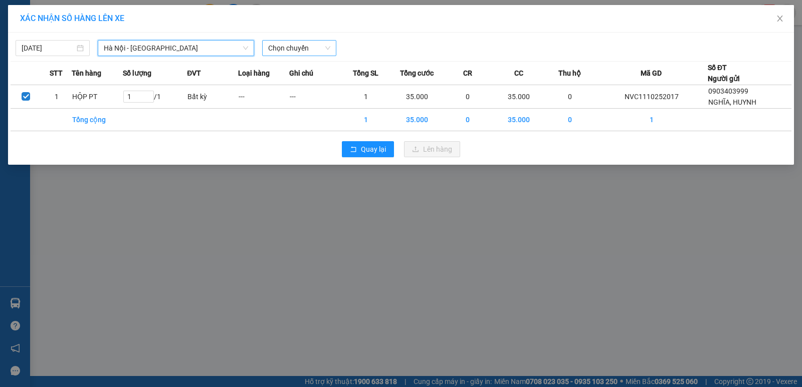
click at [292, 47] on span "Chọn chuyến" at bounding box center [299, 48] width 62 height 15
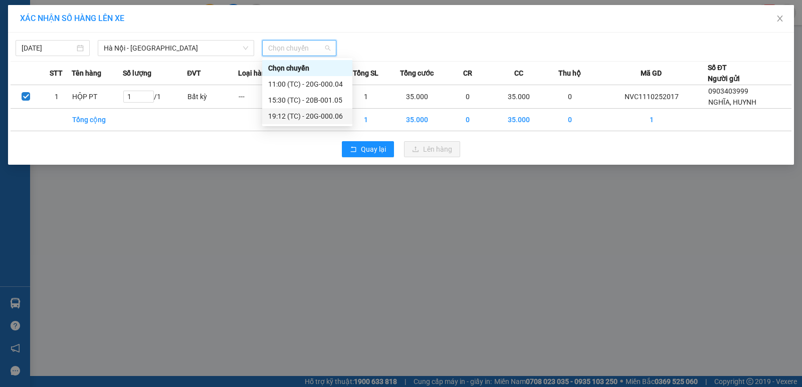
click at [320, 117] on div "19:12 (TC) - 20G-000.06" at bounding box center [307, 116] width 78 height 11
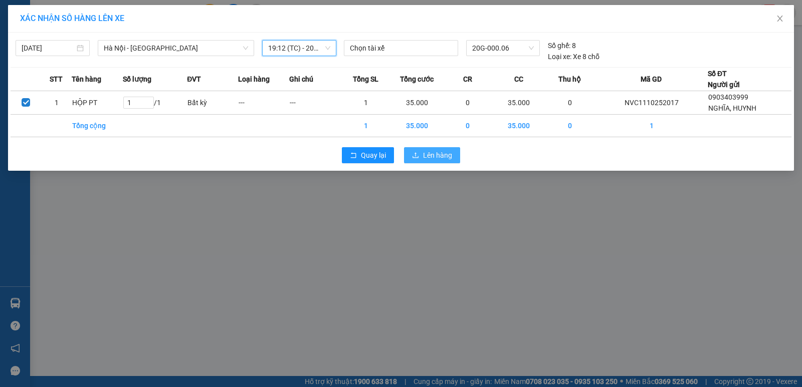
click at [412, 157] on icon "upload" at bounding box center [415, 155] width 7 height 7
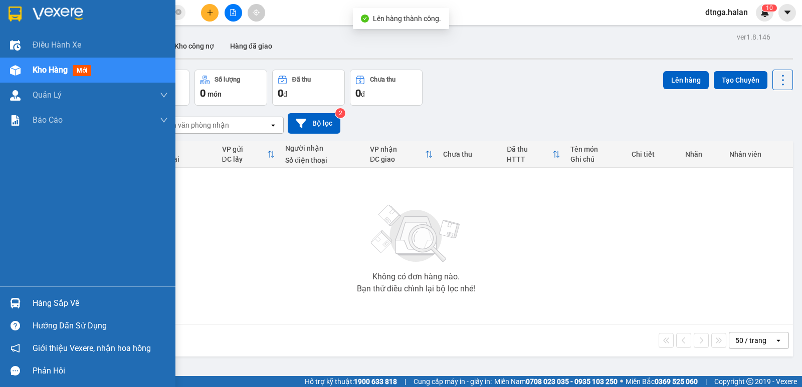
click at [43, 303] on div "Hàng sắp về" at bounding box center [100, 303] width 135 height 15
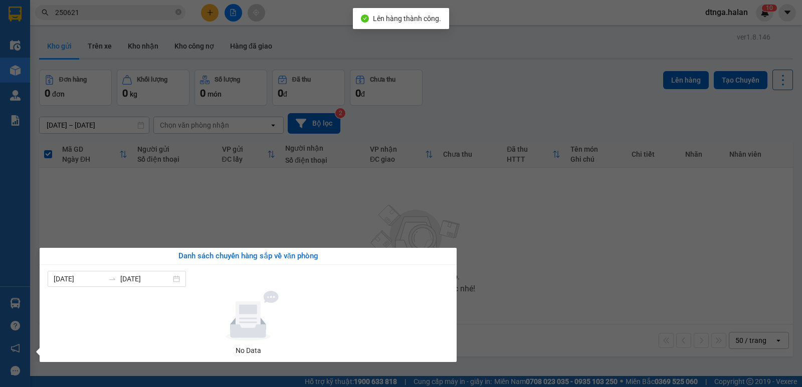
click at [599, 289] on section "Kết quả tìm kiếm ( 278 ) Bộ lọc Mã ĐH Trạng thái Món hàng Thu hộ Tổng cước Chưa…" at bounding box center [401, 193] width 802 height 387
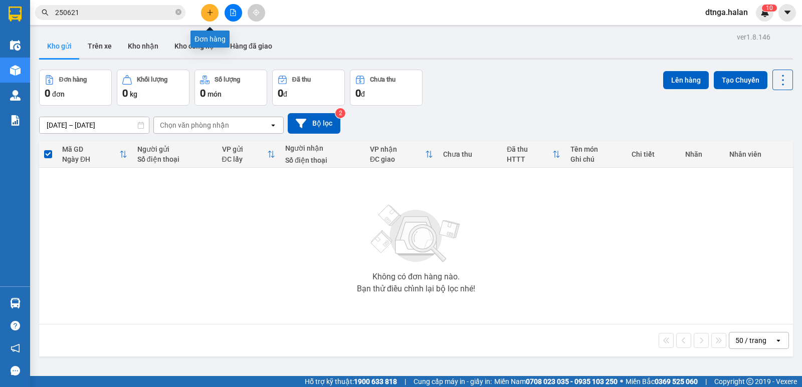
click at [212, 10] on icon "plus" at bounding box center [210, 12] width 7 height 7
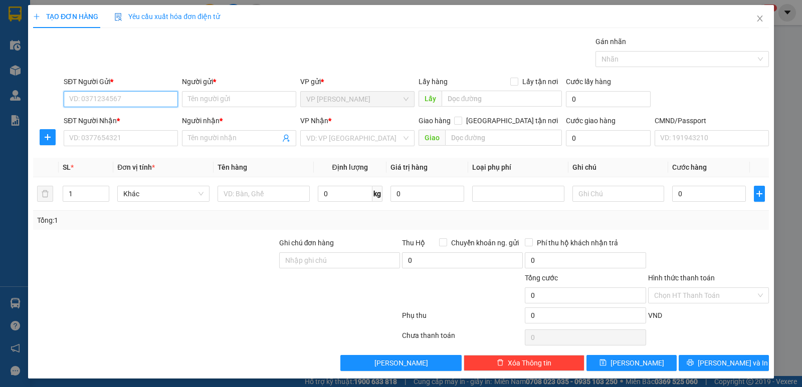
click at [166, 100] on input "SĐT Người Gửi *" at bounding box center [121, 99] width 114 height 16
type input "0828672768"
click at [155, 121] on div "0828672768 - NGA VP276NVC" at bounding box center [119, 119] width 101 height 11
type input "NGA VP276NVC"
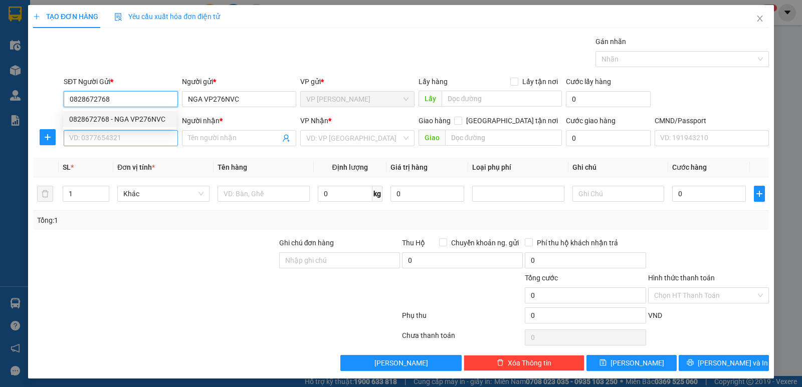
type input "0828672768"
click at [154, 138] on input "SĐT Người Nhận *" at bounding box center [121, 138] width 114 height 16
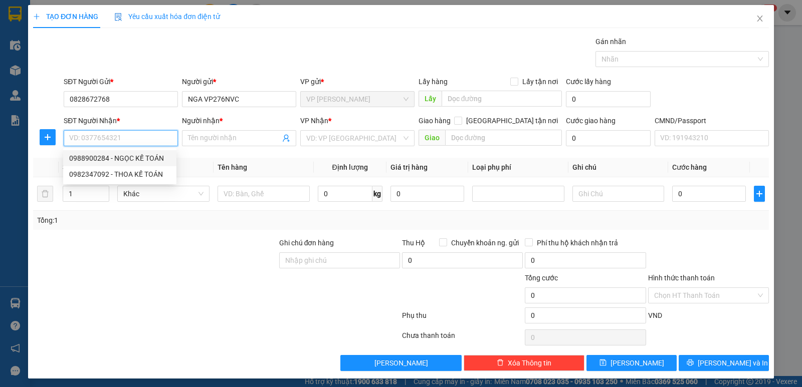
click at [154, 156] on div "0988900284 - NGỌC KẾ TOÁN" at bounding box center [119, 158] width 101 height 11
type input "0988900284"
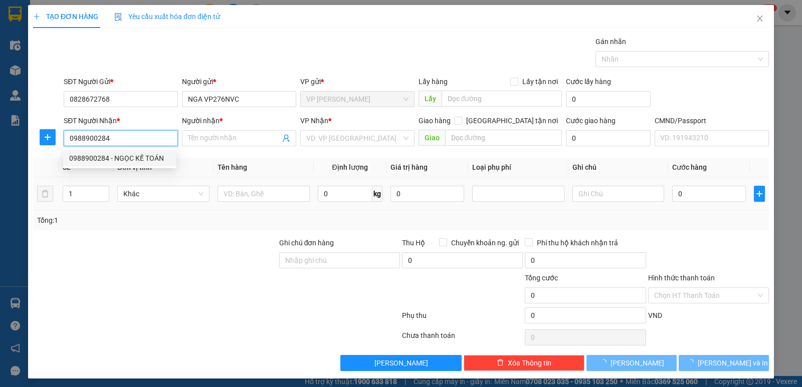
type input "NGỌC KẾ TOÁN"
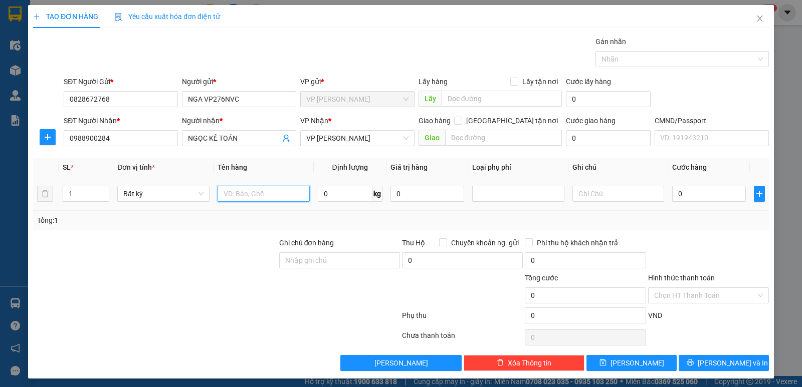
drag, startPoint x: 296, startPoint y: 195, endPoint x: 305, endPoint y: 180, distance: 17.4
click at [295, 193] on input "text" at bounding box center [264, 194] width 92 height 16
click at [323, 133] on span "VP [PERSON_NAME]" at bounding box center [357, 138] width 102 height 15
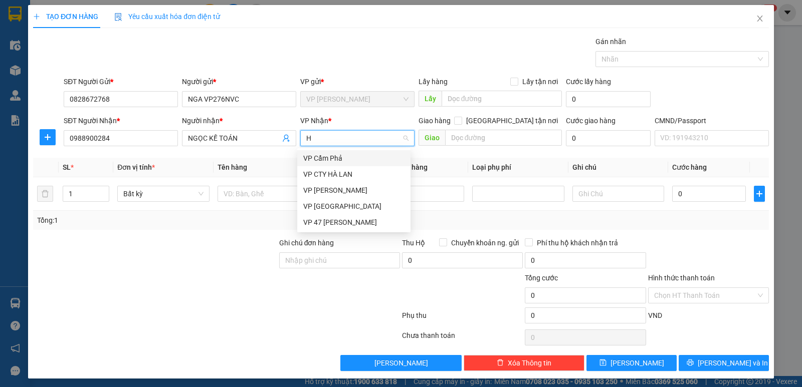
type input "HÀ"
click at [347, 171] on div "VP CTY HÀ LAN" at bounding box center [353, 174] width 101 height 11
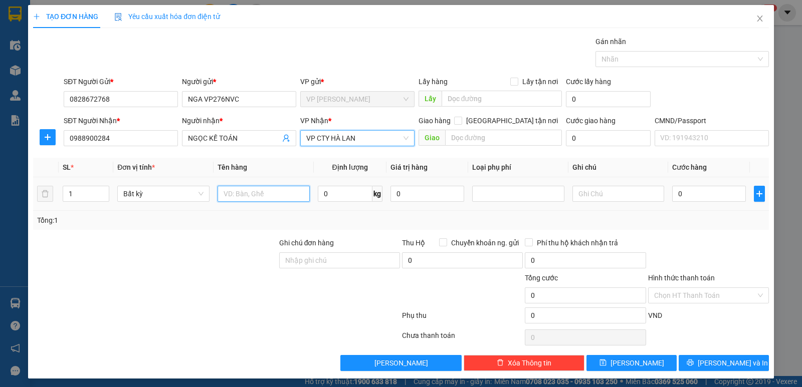
click at [270, 197] on input "text" at bounding box center [264, 194] width 92 height 16
type input "NỘP BCDT NGÀY 11/10+TIỀN"
click at [732, 293] on input "Hình thức thanh toán" at bounding box center [705, 295] width 102 height 15
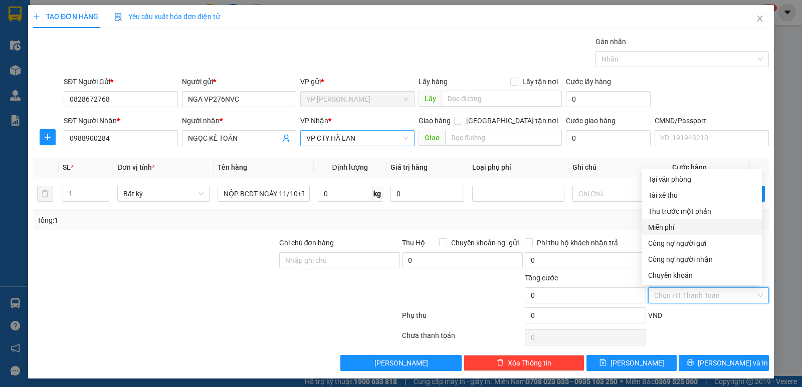
click at [685, 225] on div "Miễn phí" at bounding box center [702, 227] width 108 height 11
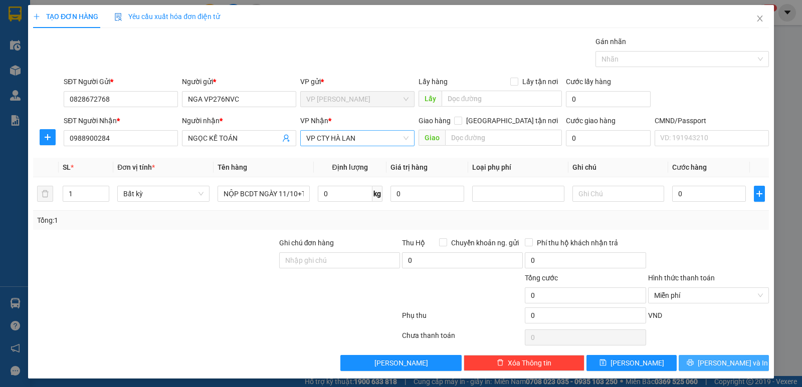
click at [713, 364] on span "[PERSON_NAME] và In" at bounding box center [733, 363] width 70 height 11
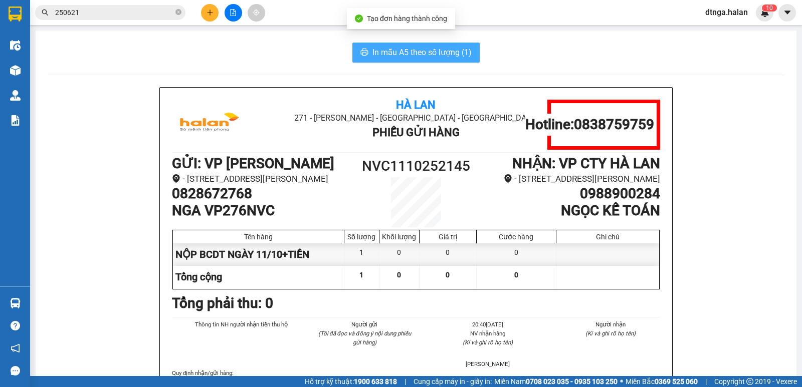
click at [406, 55] on span "In mẫu A5 theo số lượng (1)" at bounding box center [421, 52] width 99 height 13
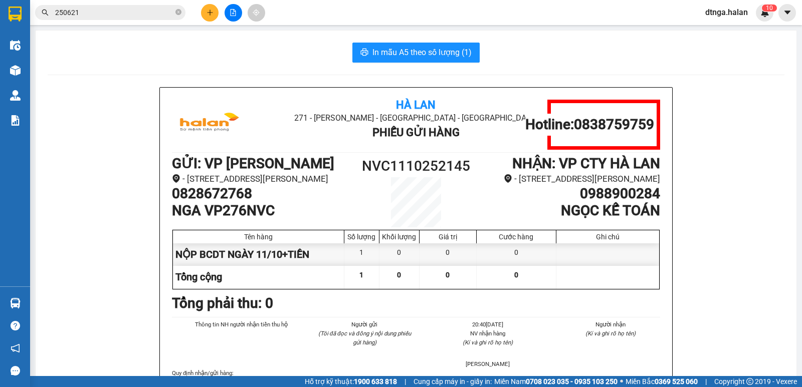
click at [139, 14] on input "250621" at bounding box center [114, 12] width 118 height 11
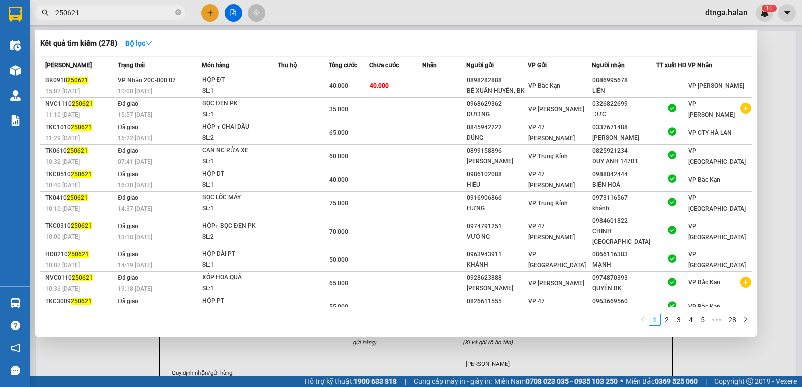
click at [139, 14] on input "250621" at bounding box center [114, 12] width 118 height 11
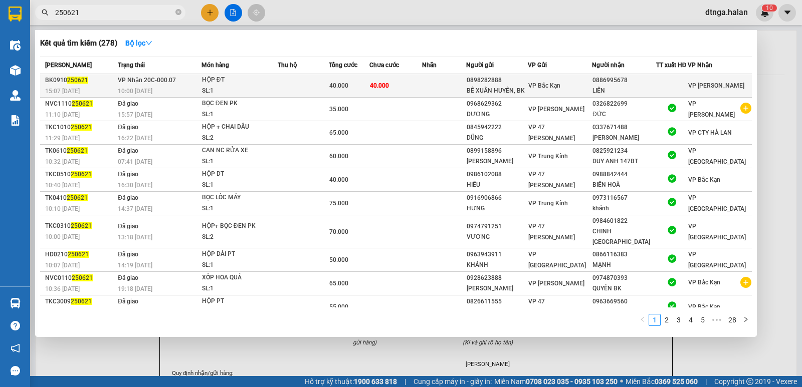
click at [316, 90] on td at bounding box center [303, 86] width 51 height 24
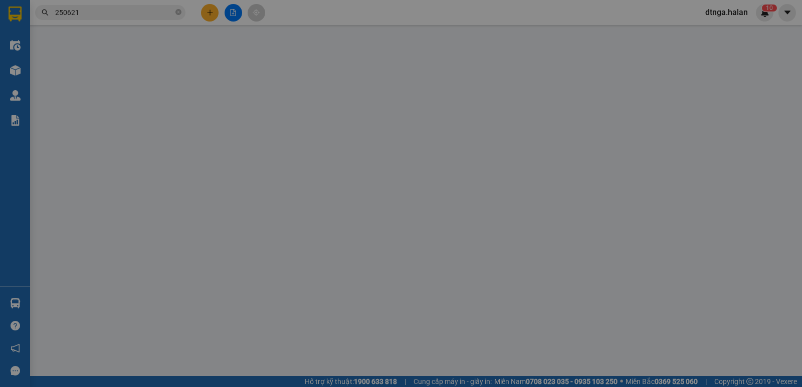
type input "0898282888"
type input "BẾ XUÂN HUYẾN, BK"
type input "0886995678"
type input "LIÊN"
type input "0"
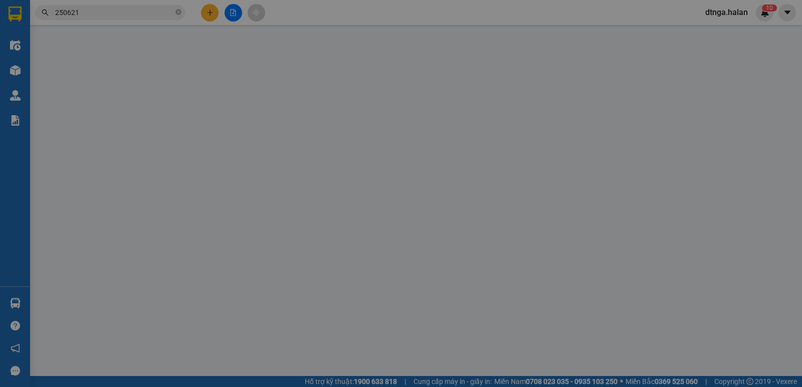
type input "40.000"
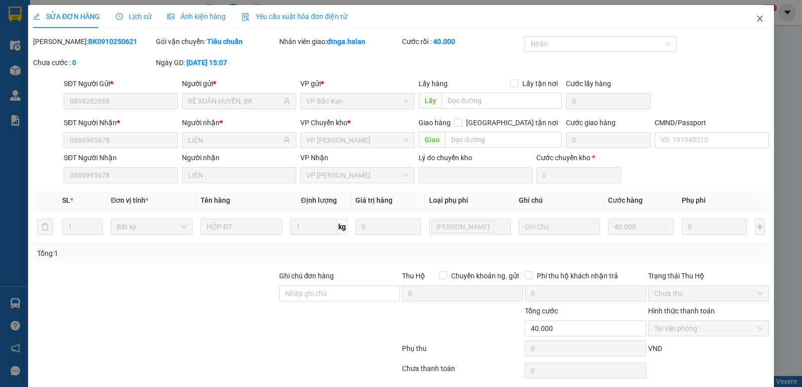
click at [756, 17] on icon "close" at bounding box center [760, 19] width 8 height 8
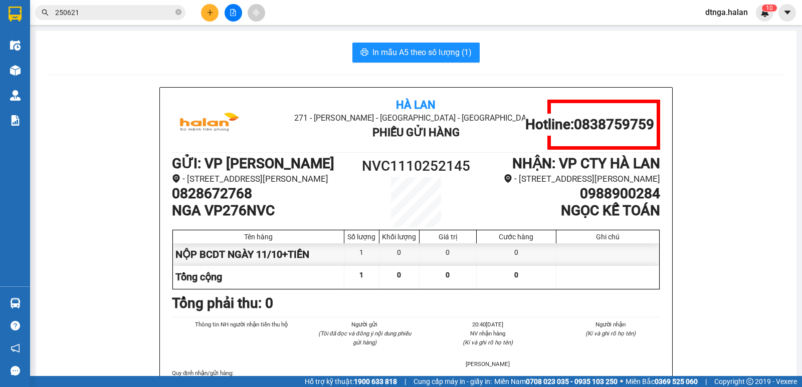
click at [117, 16] on input "250621" at bounding box center [114, 12] width 118 height 11
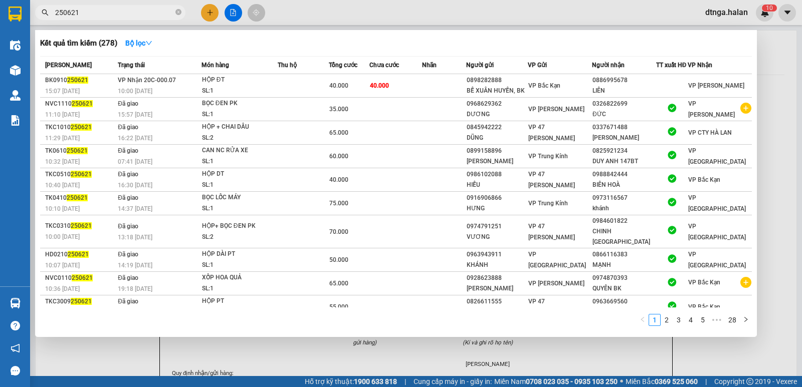
click at [117, 16] on input "250621" at bounding box center [114, 12] width 118 height 11
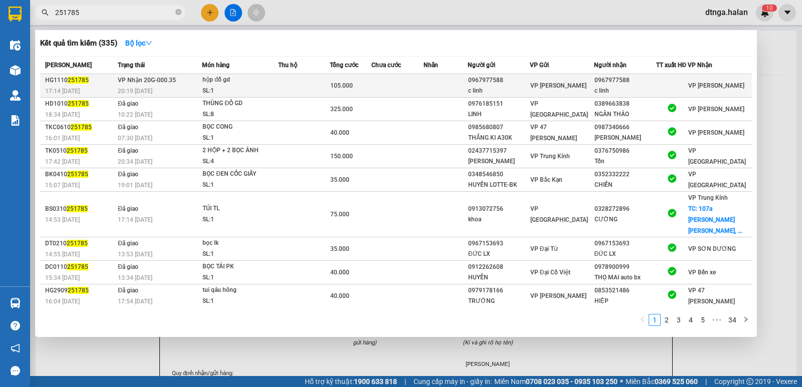
type input "251785"
click at [250, 93] on div "SL: 1" at bounding box center [240, 91] width 75 height 11
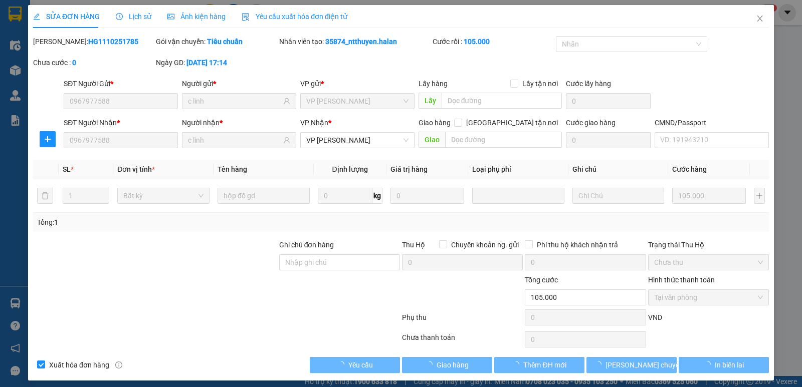
type input "0967977588"
type input "c linh"
type input "0967977588"
type input "c linh"
type input "0"
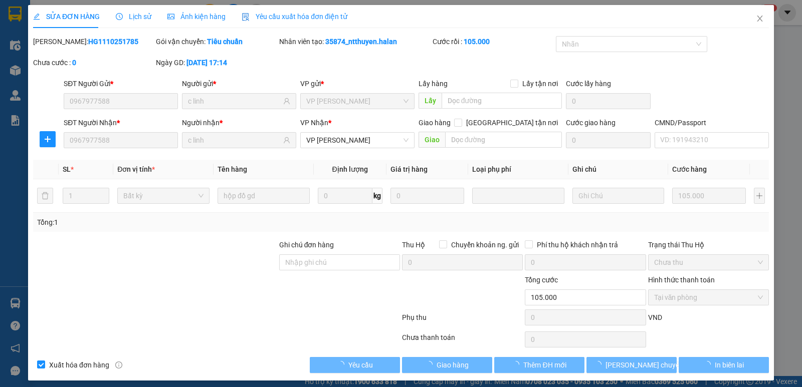
type input "105.000"
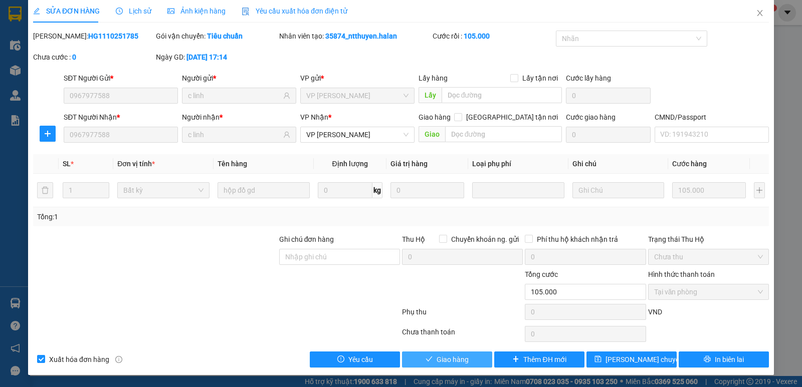
click at [441, 359] on span "Giao hàng" at bounding box center [453, 359] width 32 height 11
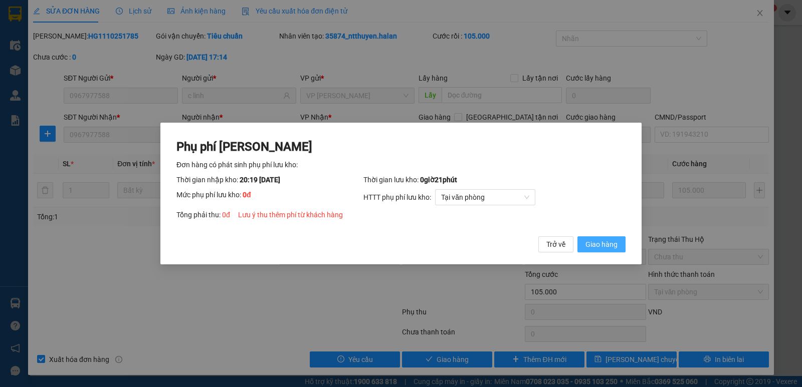
click at [602, 247] on span "Giao hàng" at bounding box center [602, 244] width 32 height 11
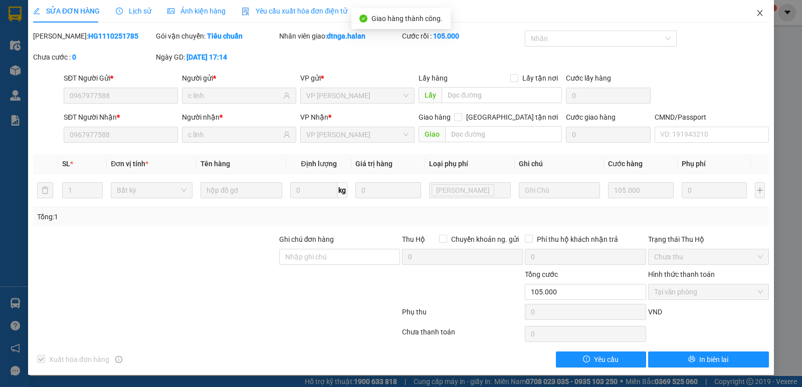
click at [757, 13] on icon "close" at bounding box center [760, 13] width 6 height 6
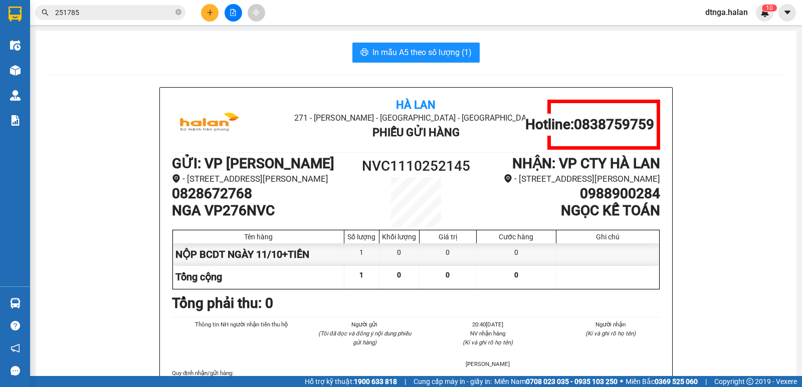
click at [102, 4] on div "Kết quả tìm kiếm ( 335 ) Bộ lọc Mã ĐH Trạng thái Món hàng Thu hộ Tổng cước Chưa…" at bounding box center [98, 13] width 196 height 18
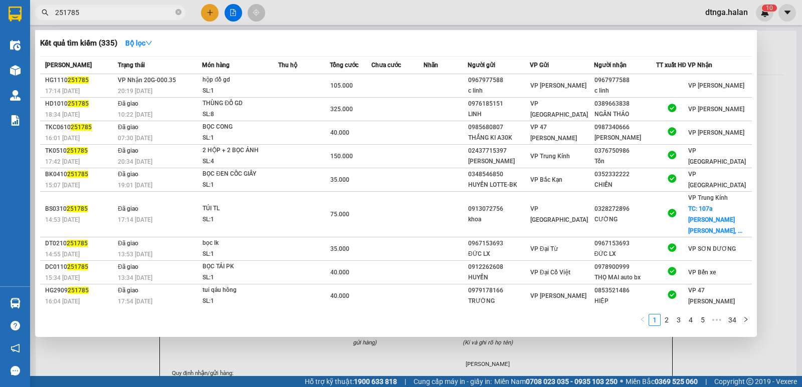
click at [102, 9] on input "251785" at bounding box center [114, 12] width 118 height 11
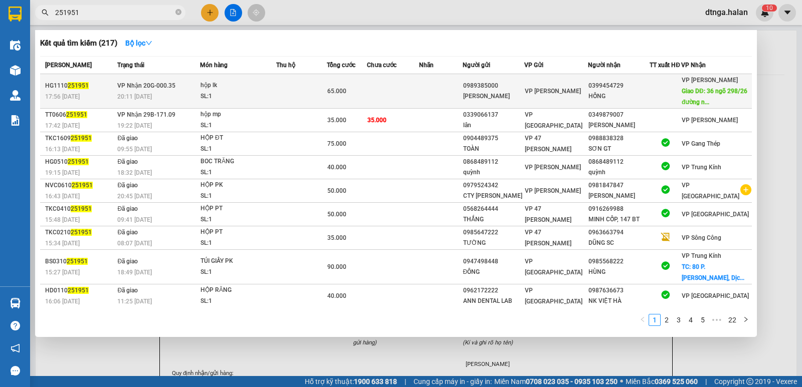
type input "251951"
click at [264, 90] on div "hộp lk" at bounding box center [238, 85] width 75 height 11
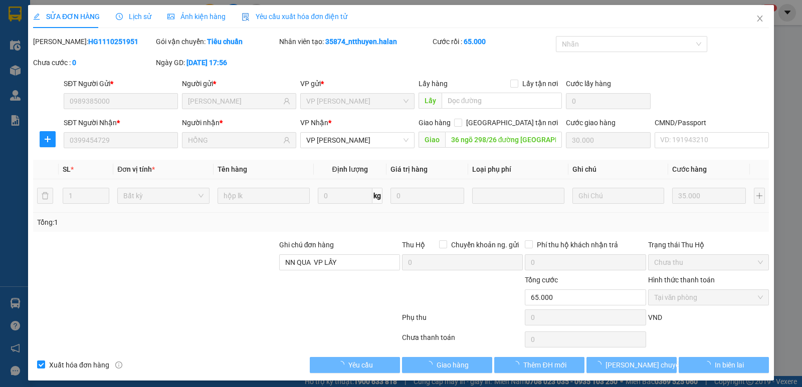
type input "0989385000"
type input "[PERSON_NAME]"
type input "0399454729"
type input "HỒNG"
type input "36 ngõ 298/26 đường [GEOGRAPHIC_DATA] [GEOGRAPHIC_DATA]"
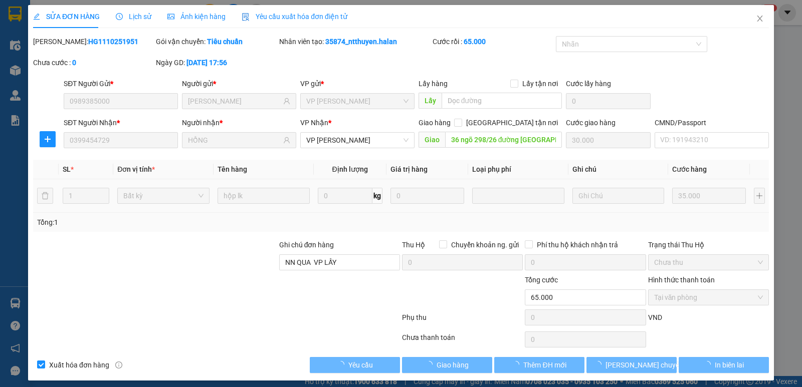
type input "30.000"
type input "NN QUA VP LẤY"
type input "0"
type input "65.000"
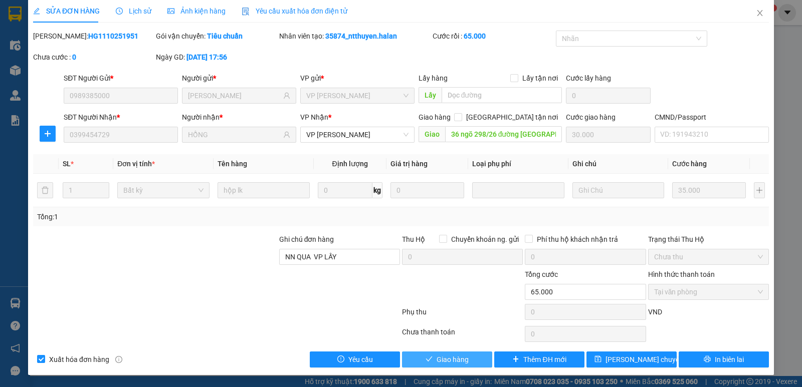
click at [464, 366] on button "Giao hàng" at bounding box center [447, 360] width 90 height 16
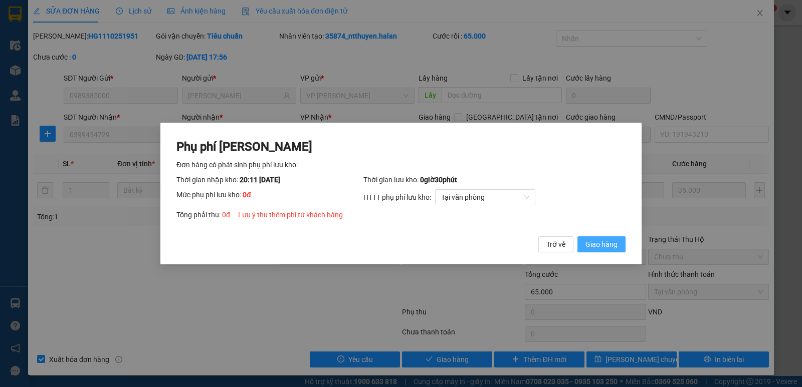
click at [603, 245] on span "Giao hàng" at bounding box center [602, 244] width 32 height 11
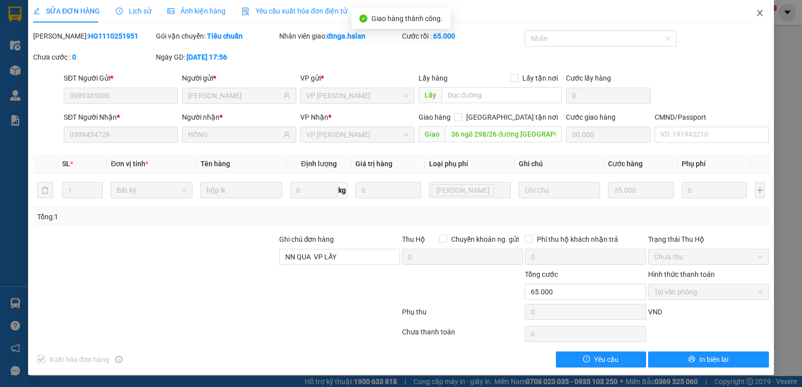
click at [756, 12] on icon "close" at bounding box center [760, 13] width 8 height 8
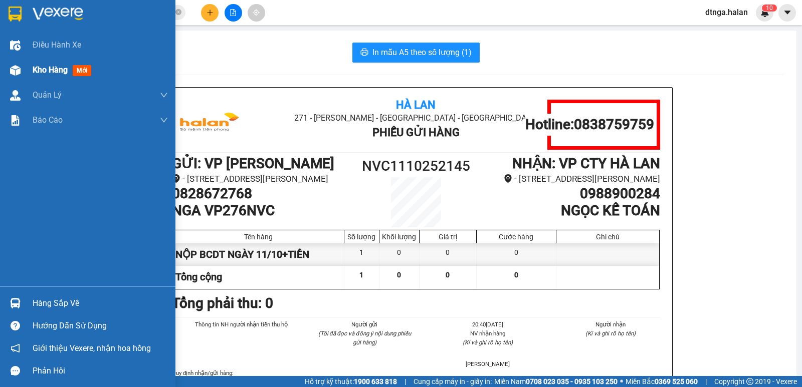
click at [32, 72] on div "Kho hàng mới" at bounding box center [87, 70] width 175 height 25
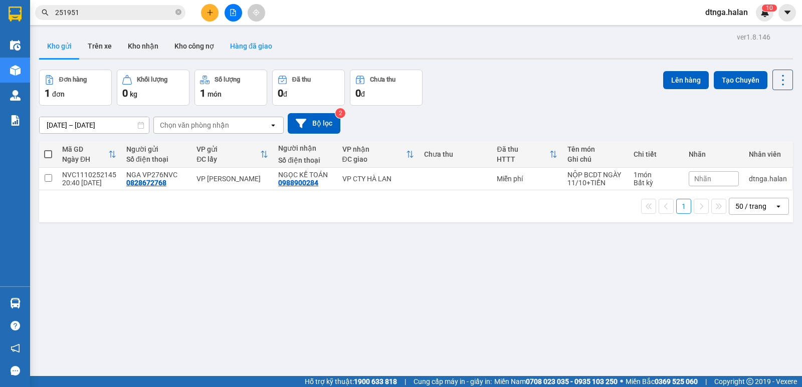
click at [241, 45] on button "Hàng đã giao" at bounding box center [251, 46] width 58 height 24
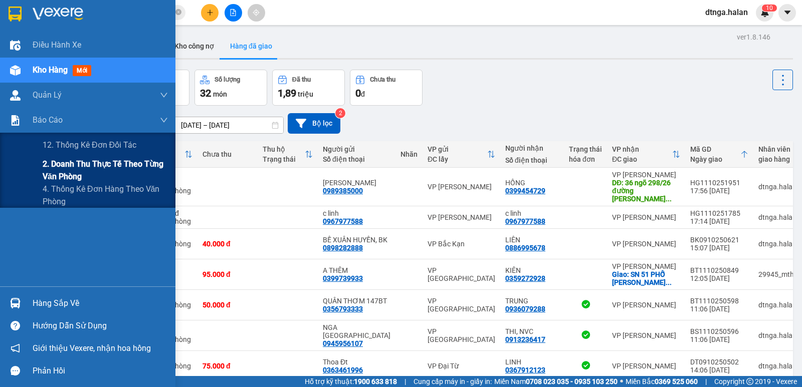
click at [104, 164] on span "2. Doanh thu thực tế theo từng văn phòng" at bounding box center [105, 170] width 125 height 25
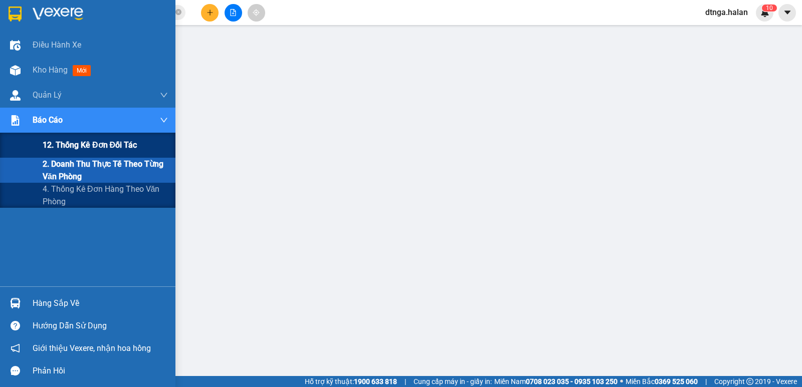
click at [80, 143] on span "12. Thống kê đơn đối tác" at bounding box center [90, 145] width 94 height 13
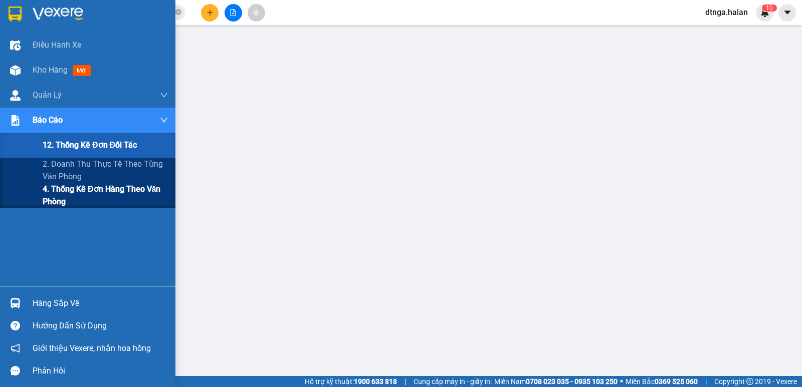
click at [106, 190] on span "4. Thống kê đơn hàng theo văn phòng" at bounding box center [105, 195] width 125 height 25
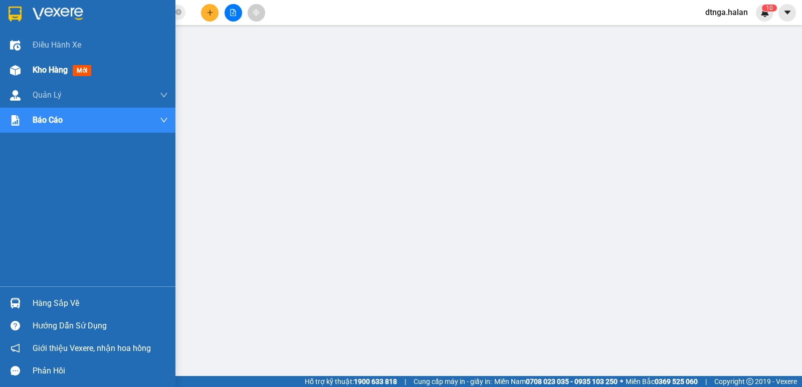
click at [51, 69] on span "Kho hàng" at bounding box center [50, 70] width 35 height 10
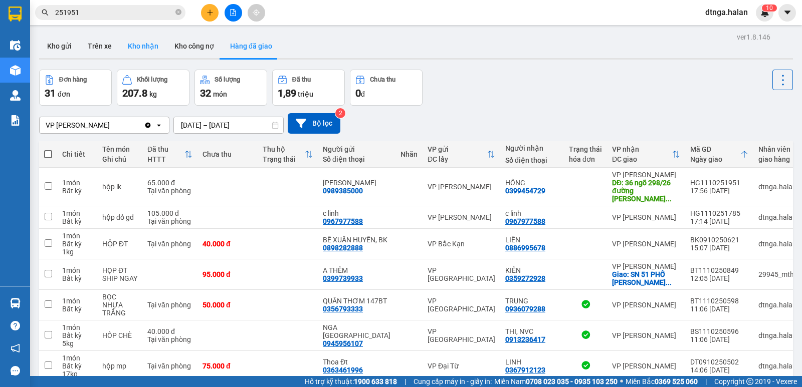
click at [136, 44] on button "Kho nhận" at bounding box center [143, 46] width 47 height 24
